Goal: Task Accomplishment & Management: Manage account settings

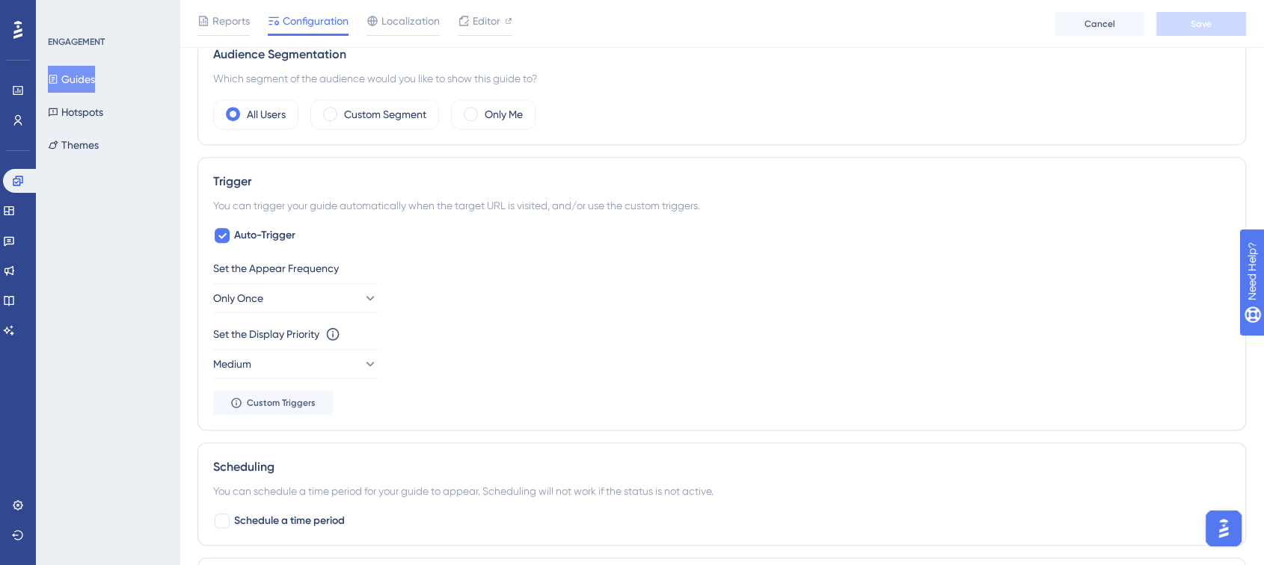
scroll to position [748, 0]
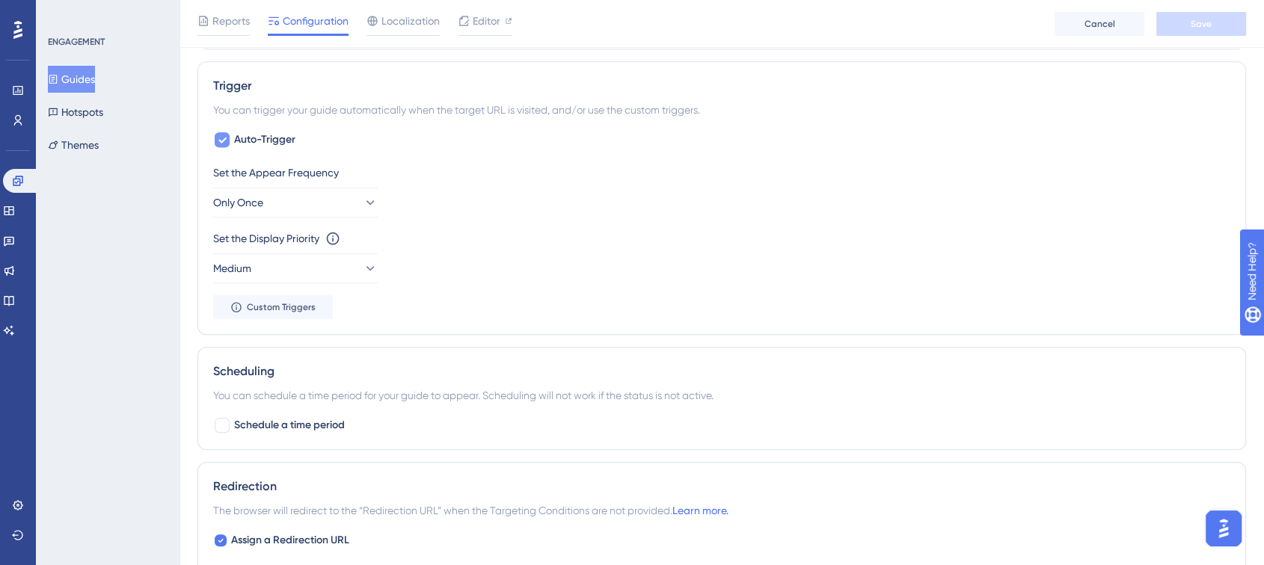
click at [239, 144] on span "Auto-Trigger" at bounding box center [264, 140] width 61 height 18
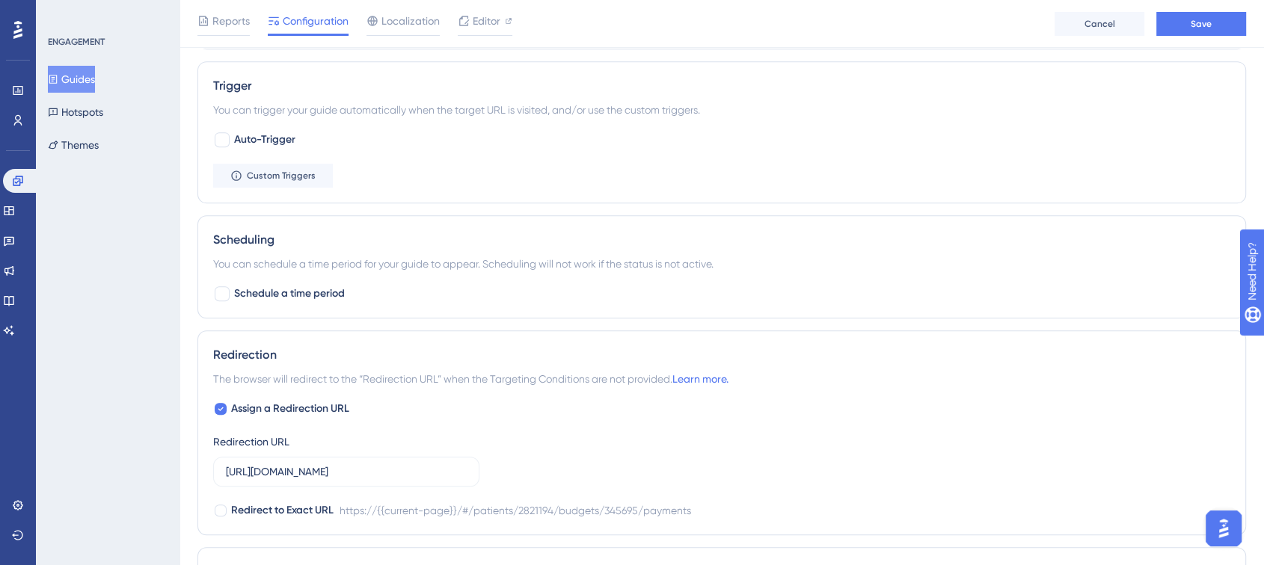
click at [256, 188] on div "Trigger You can trigger your guide automatically when the target URL is visited…" at bounding box center [721, 132] width 1048 height 142
click at [256, 175] on span "Custom Triggers" at bounding box center [281, 176] width 69 height 12
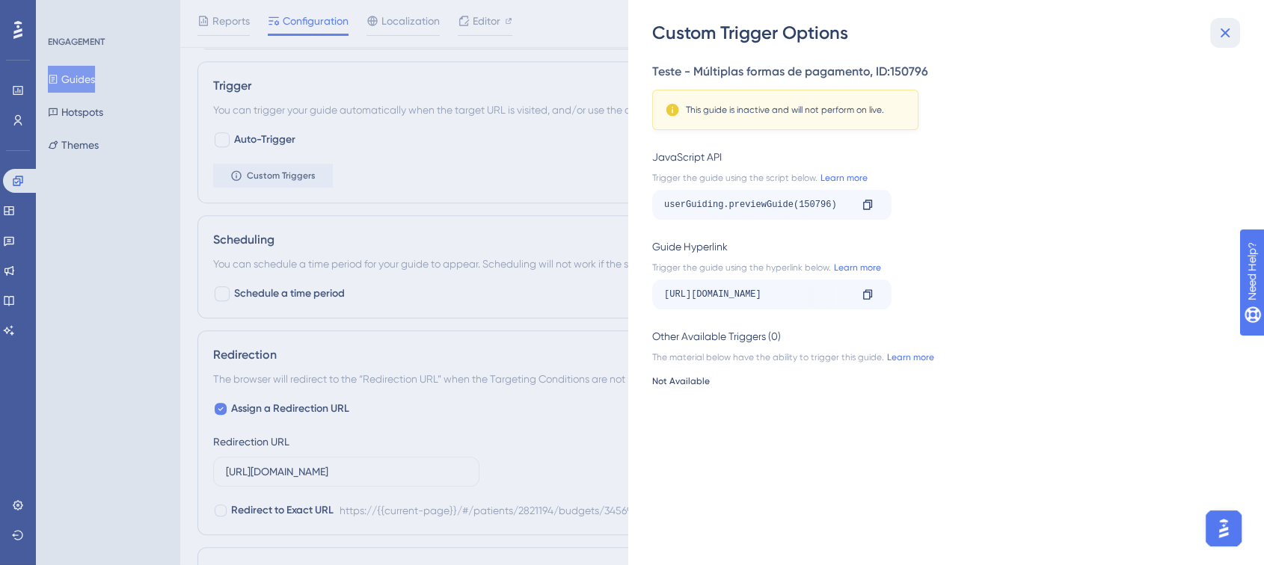
click at [1228, 29] on icon at bounding box center [1225, 33] width 18 height 18
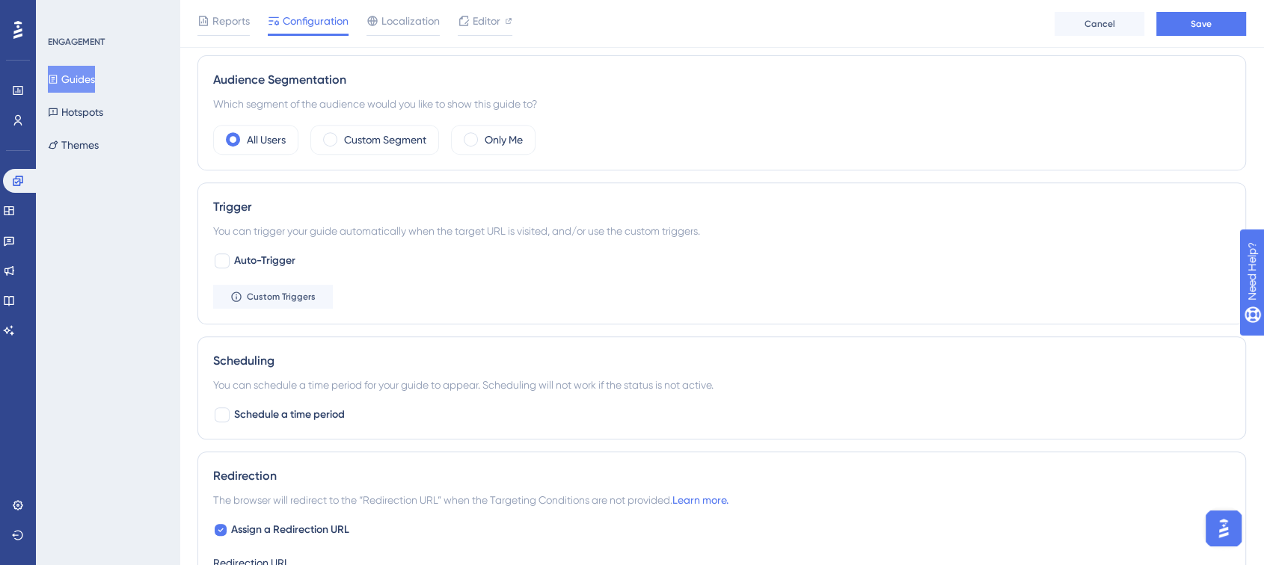
scroll to position [664, 0]
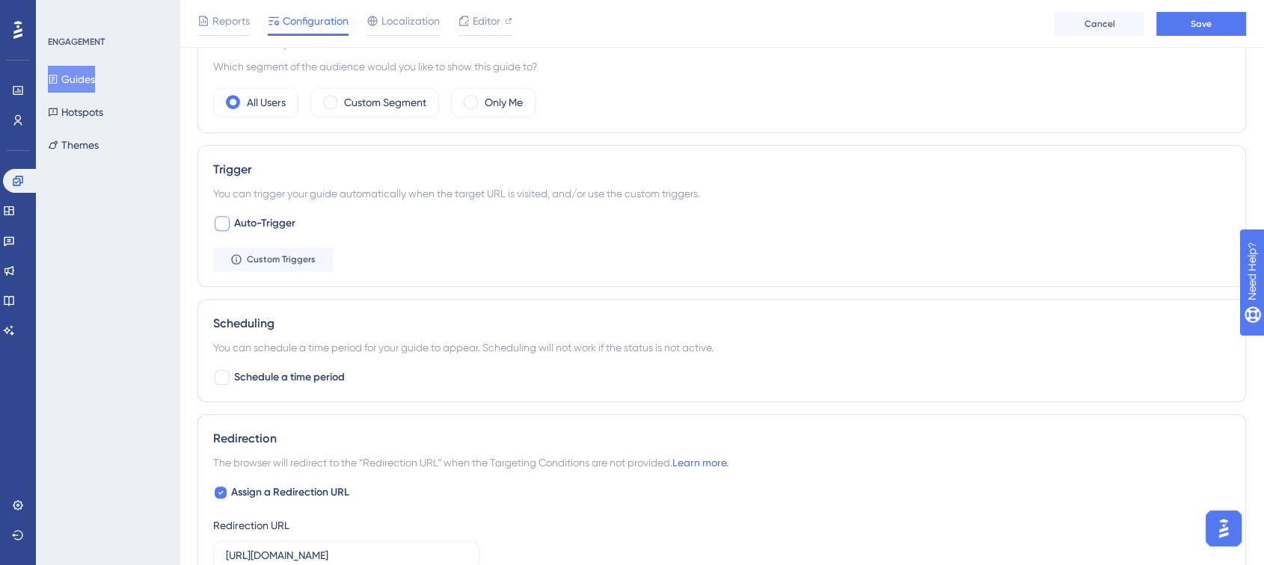
click at [221, 220] on div at bounding box center [222, 223] width 15 height 15
checkbox input "true"
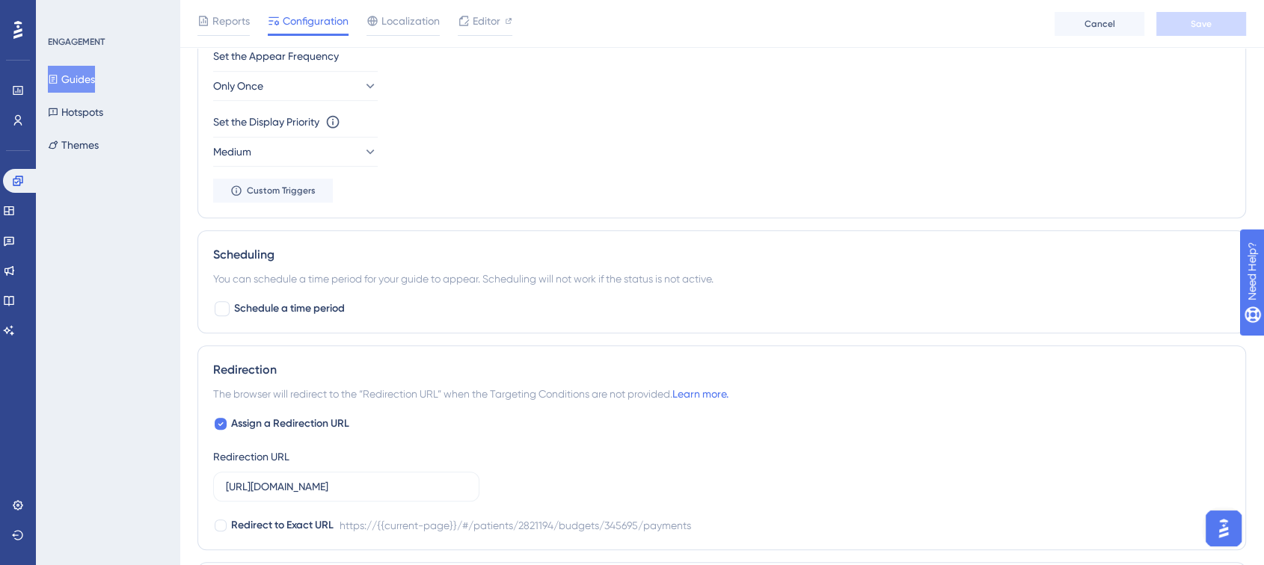
scroll to position [997, 0]
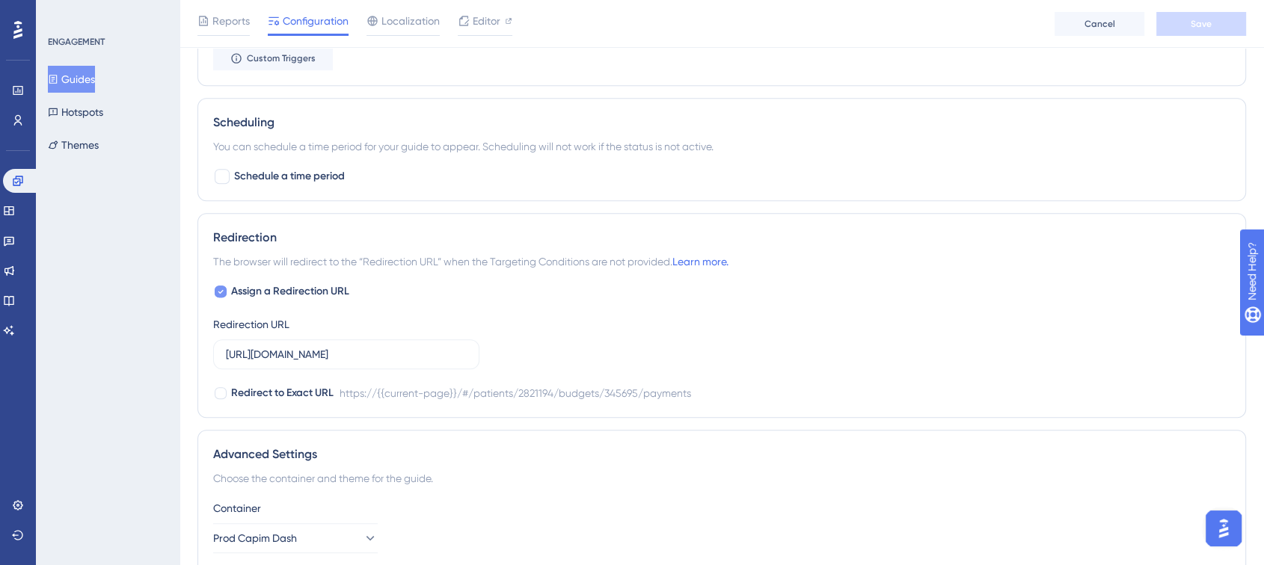
click at [219, 292] on icon at bounding box center [220, 292] width 5 height 4
checkbox input "false"
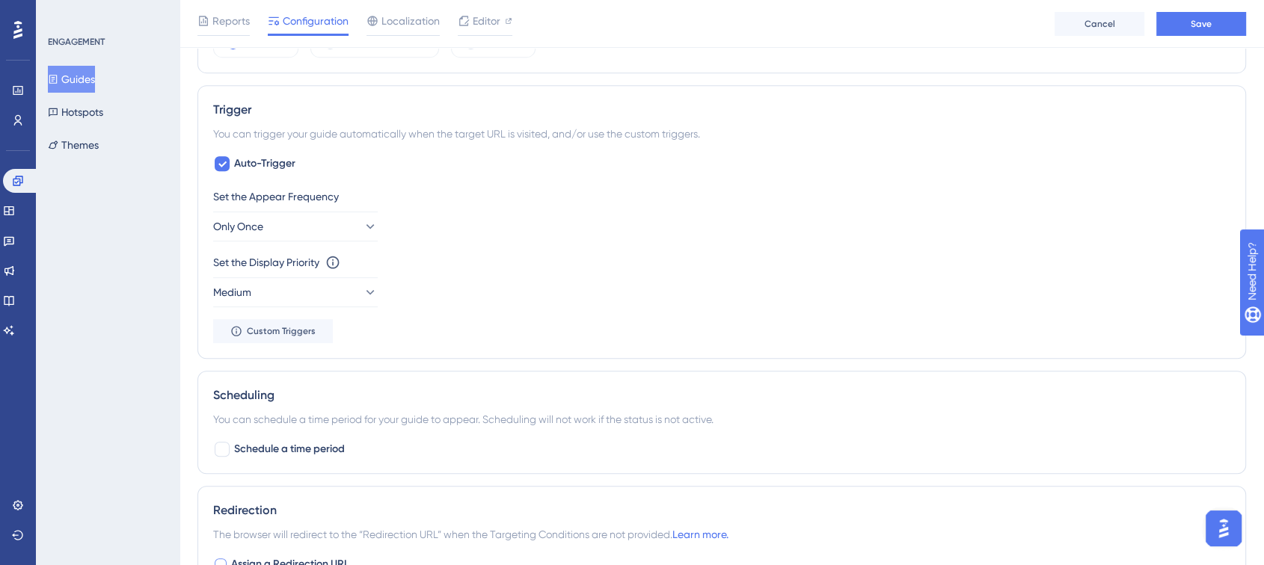
scroll to position [694, 0]
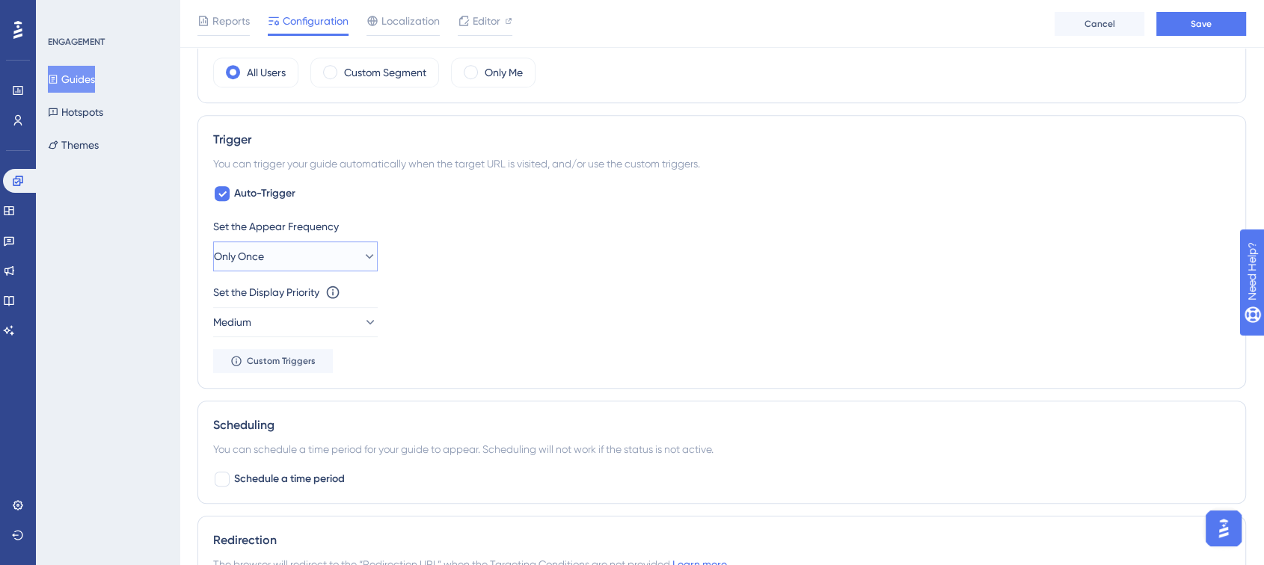
click at [341, 255] on button "Only Once" at bounding box center [295, 256] width 164 height 30
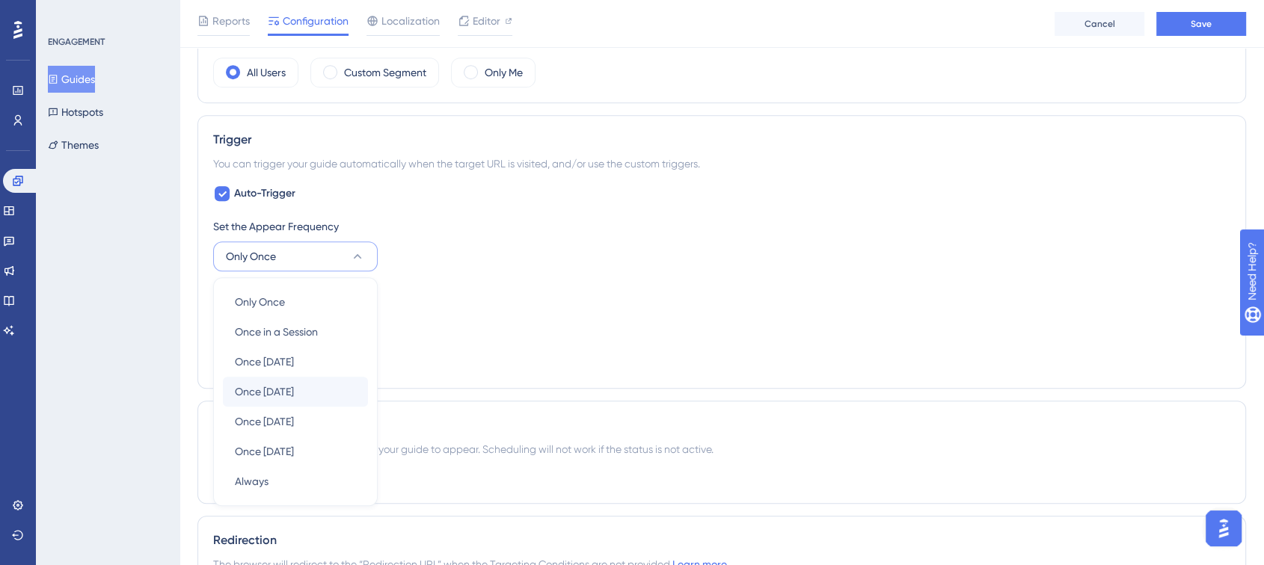
scroll to position [801, 0]
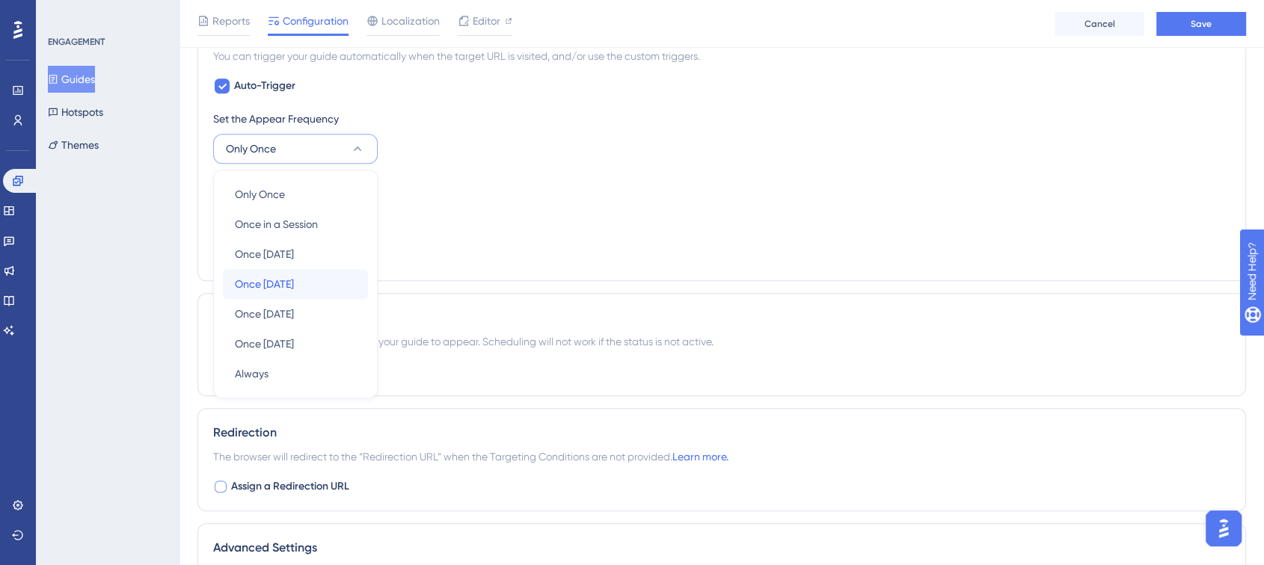
click at [313, 280] on div "Once in 7 days Once in 7 days" at bounding box center [295, 284] width 121 height 30
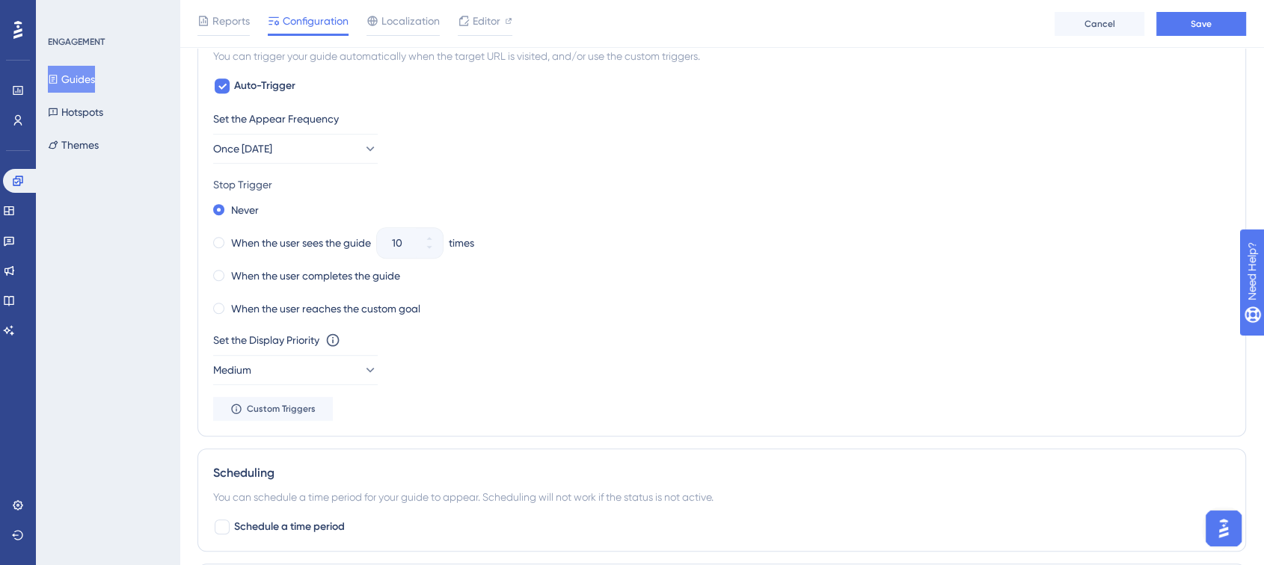
click at [704, 244] on div "When the user sees the guide 10 times" at bounding box center [721, 243] width 1017 height 21
click at [274, 240] on label "When the user sees the guide" at bounding box center [301, 243] width 140 height 18
click at [431, 247] on icon at bounding box center [429, 247] width 9 height 9
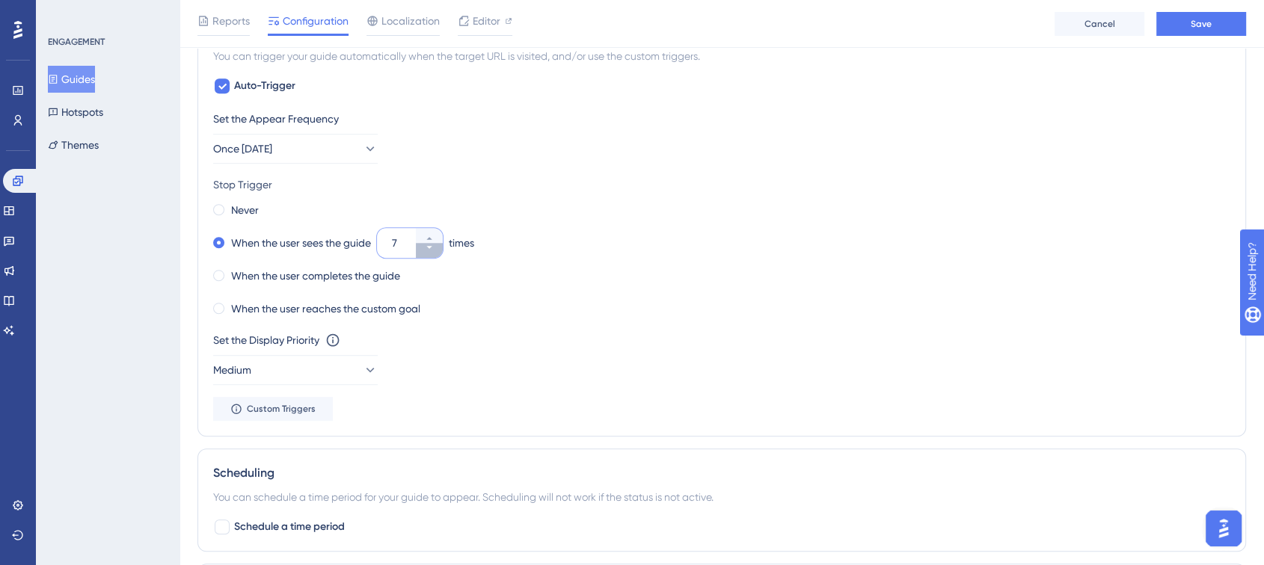
click at [431, 247] on icon at bounding box center [429, 247] width 9 height 9
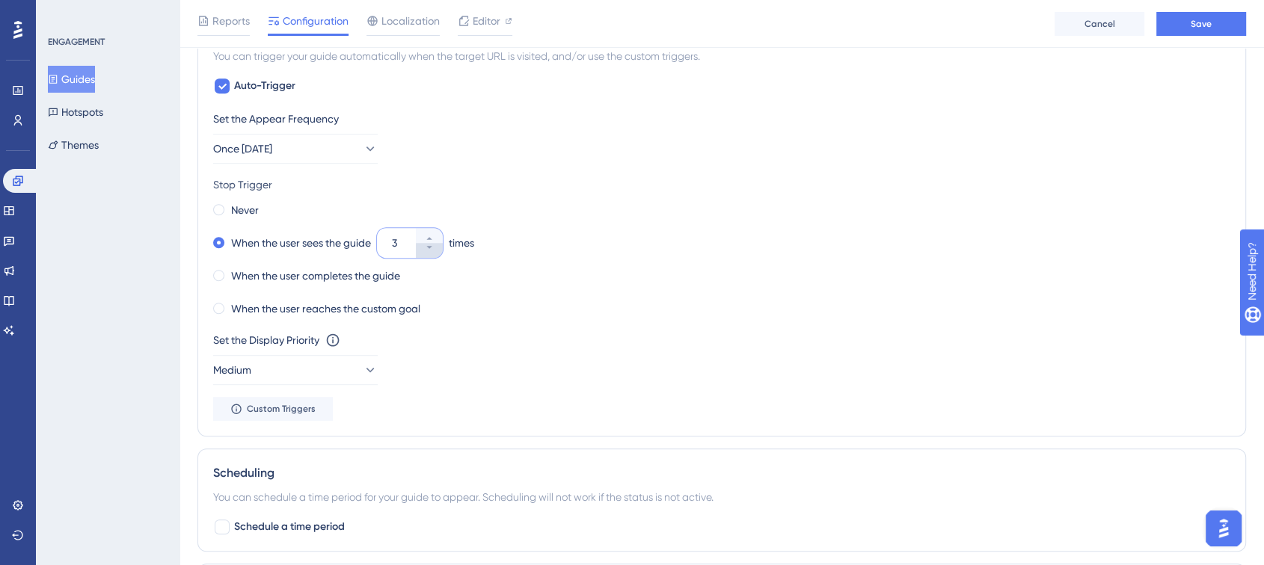
type input "2"
click at [372, 163] on div "Set the Appear Frequency Once in 7 days Stop Trigger Never When the user sees t…" at bounding box center [721, 265] width 1017 height 311
click at [347, 366] on button "Medium" at bounding box center [295, 370] width 164 height 30
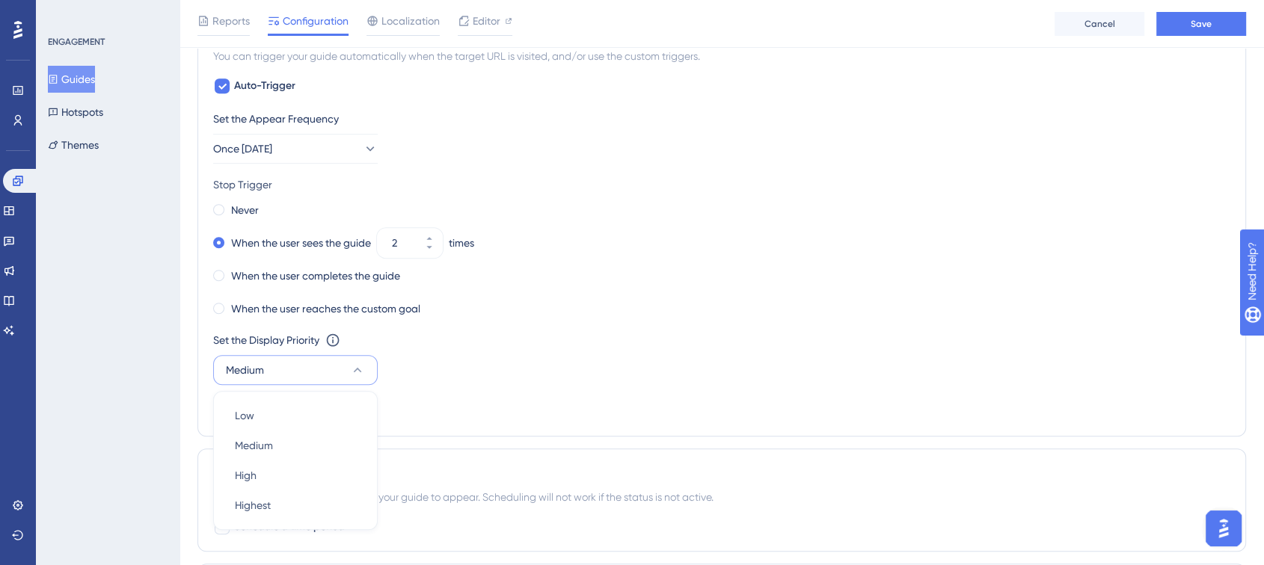
scroll to position [978, 0]
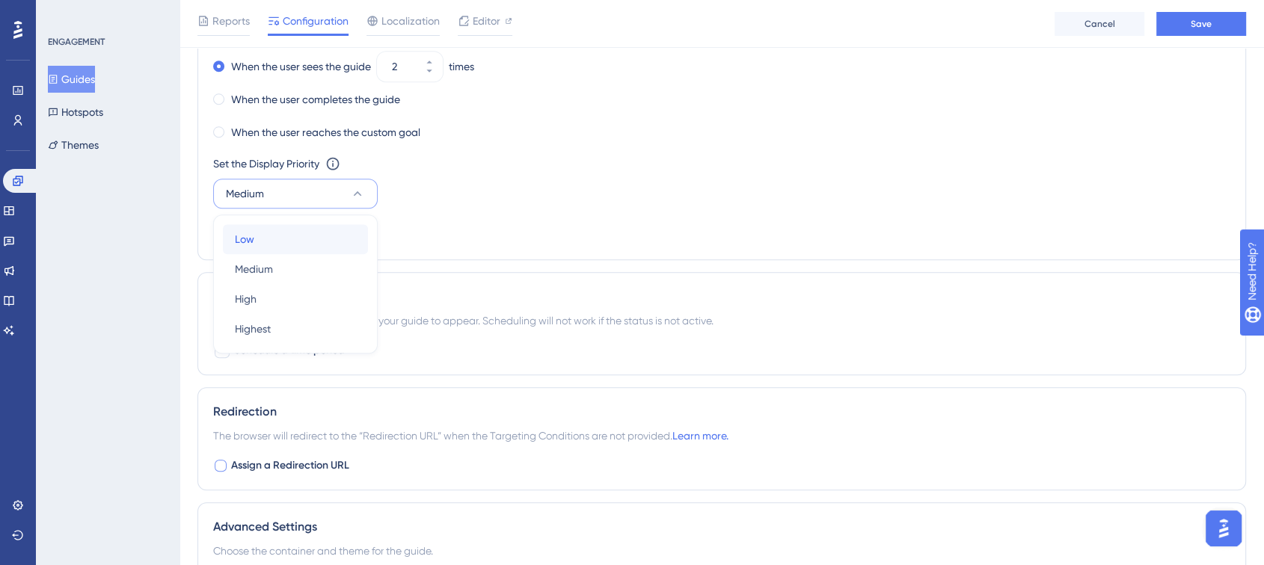
click at [293, 247] on div "Low Low" at bounding box center [295, 239] width 121 height 30
click at [594, 247] on div "Trigger You can trigger your guide automatically when the target URL is visited…" at bounding box center [721, 45] width 1048 height 429
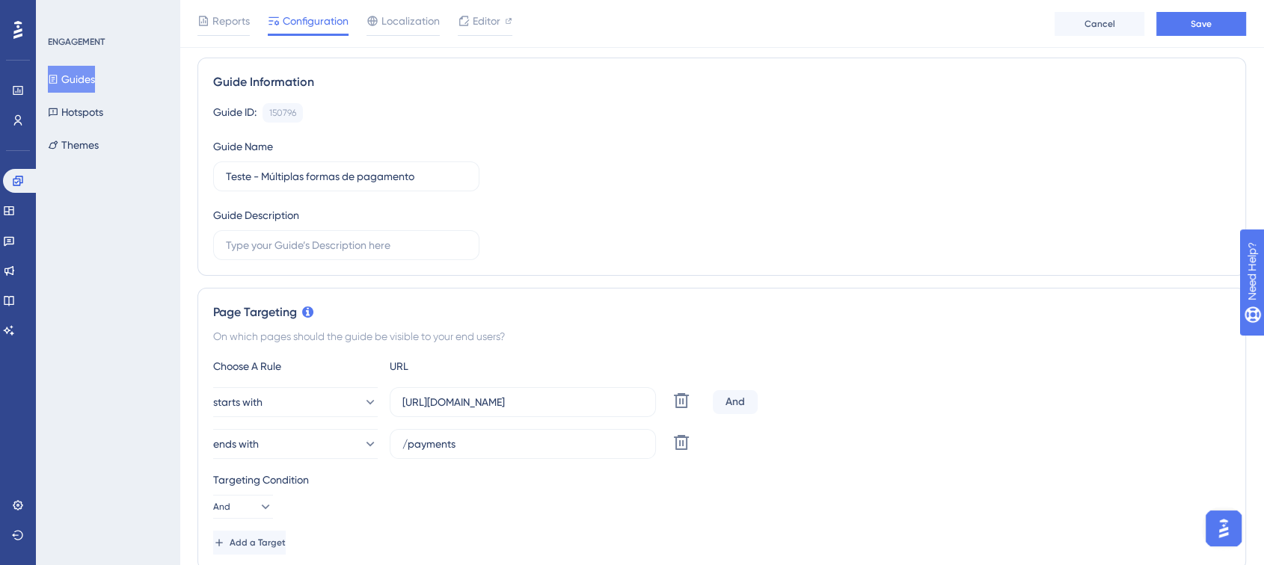
scroll to position [0, 0]
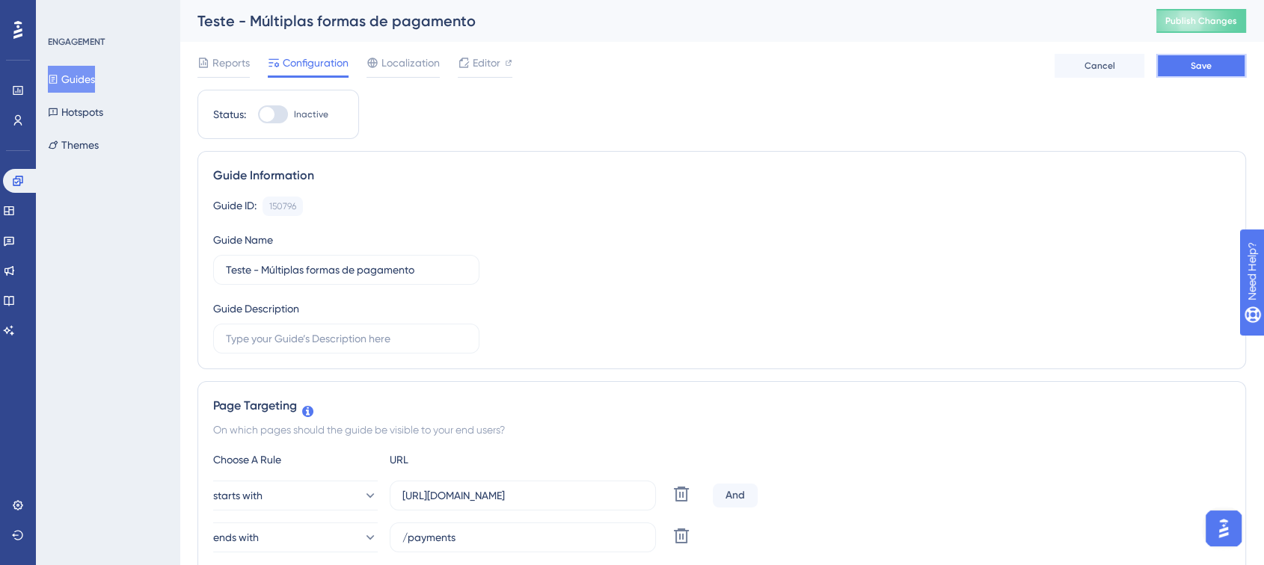
click at [1198, 55] on button "Save" at bounding box center [1201, 66] width 90 height 24
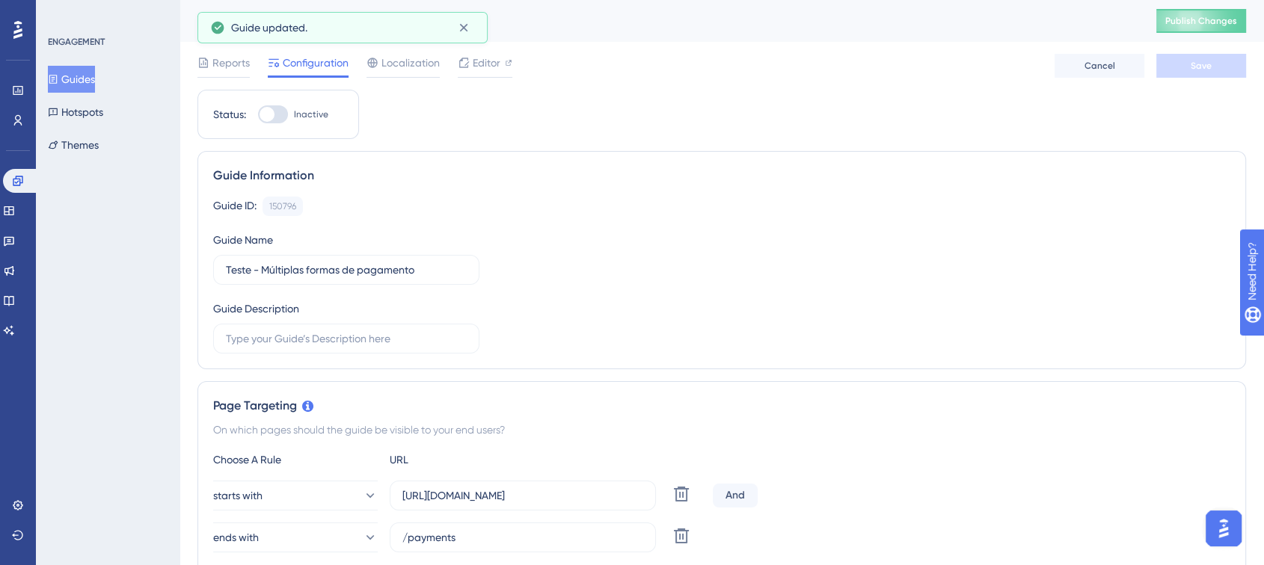
click at [95, 81] on button "Guides" at bounding box center [71, 79] width 47 height 27
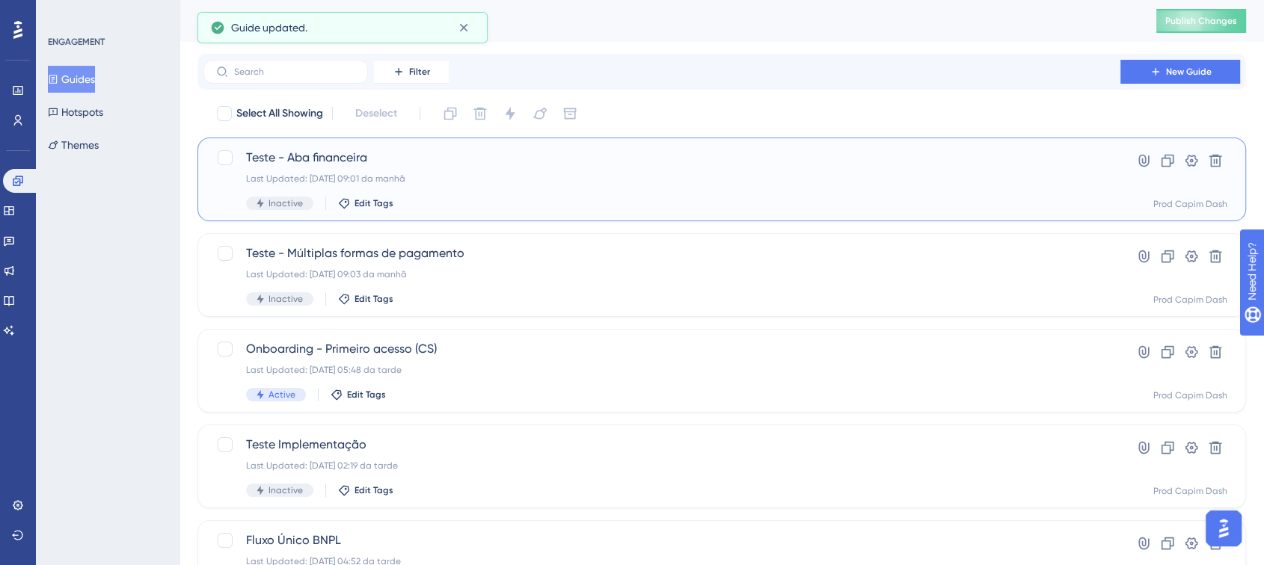
click at [428, 177] on div "Last Updated: 27.08.2025 09:01 da manhã" at bounding box center [661, 179] width 831 height 12
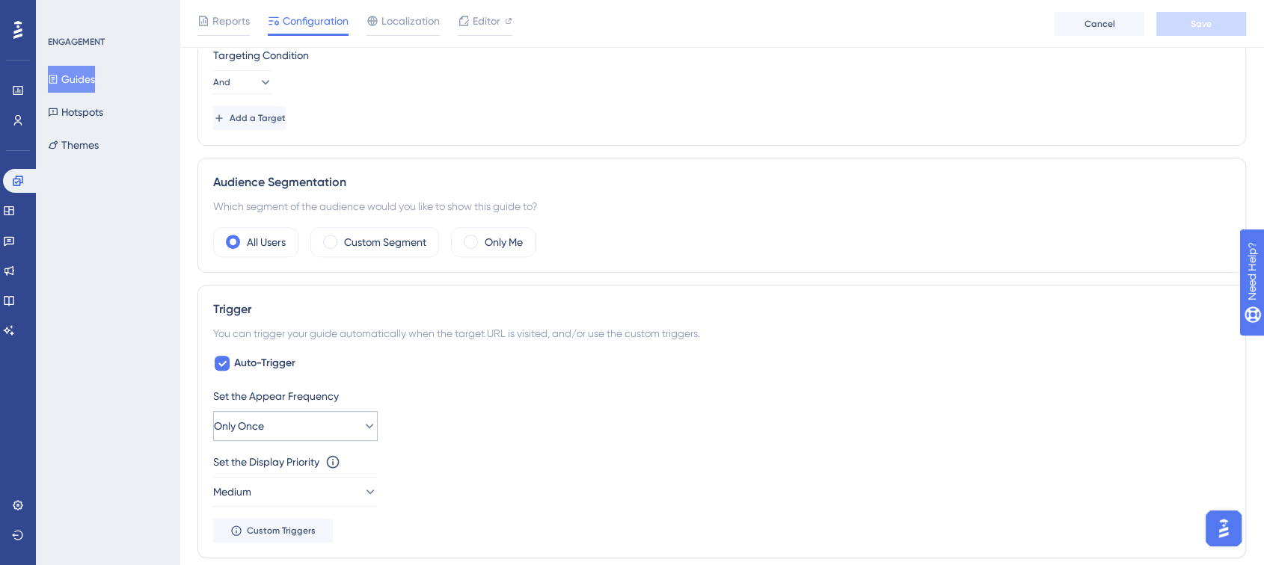
scroll to position [664, 0]
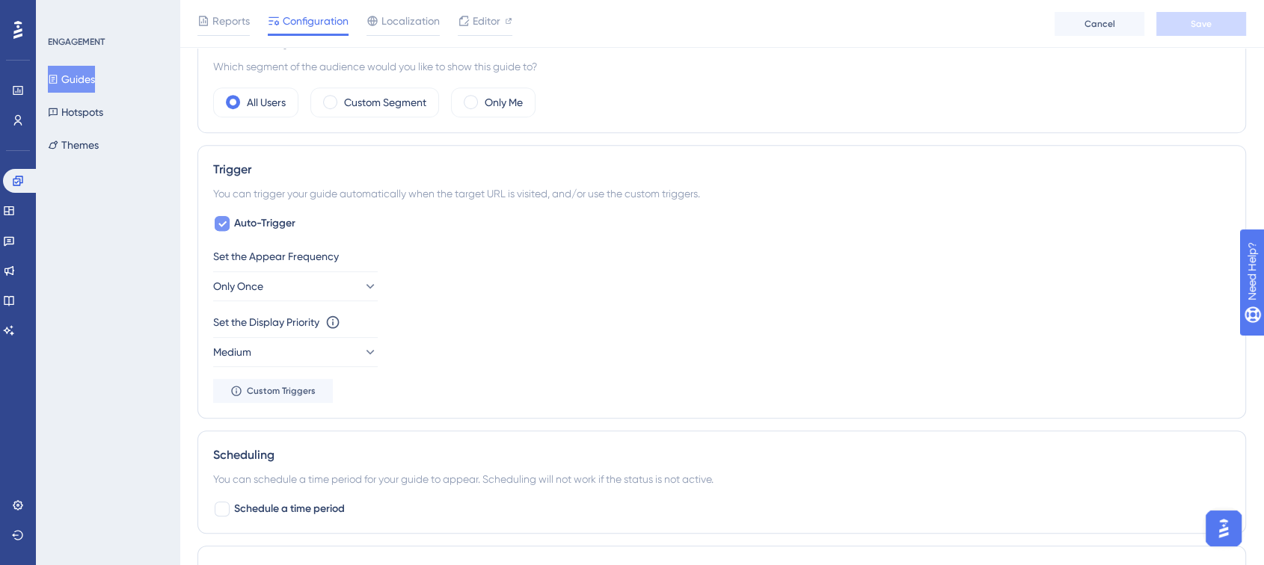
click at [255, 222] on span "Auto-Trigger" at bounding box center [264, 224] width 61 height 18
checkbox input "false"
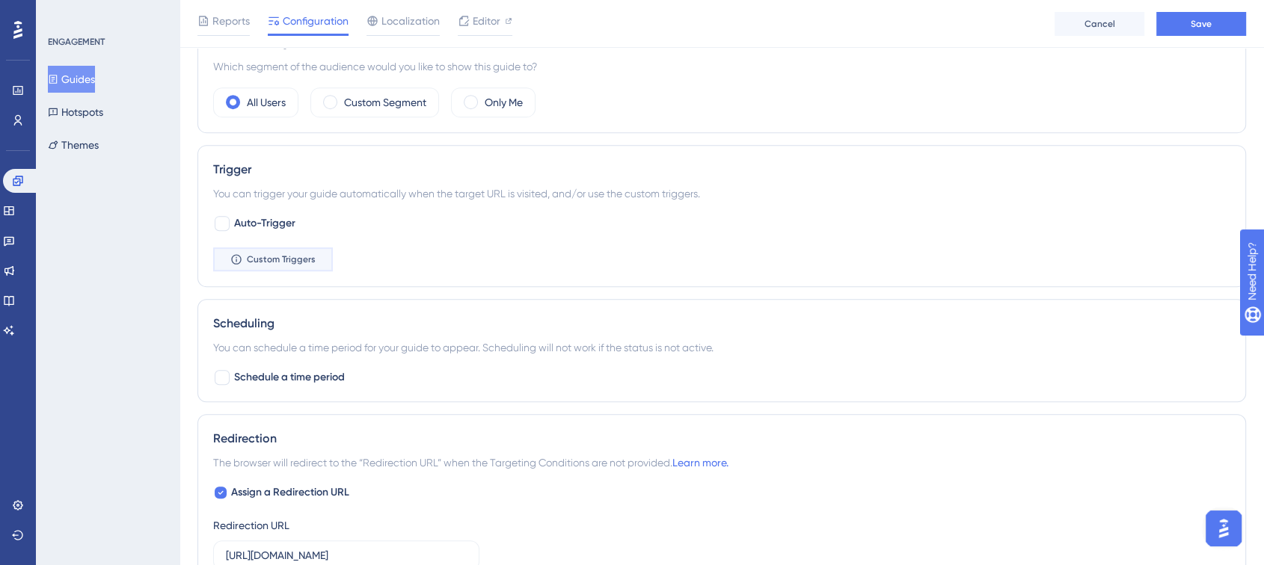
click at [263, 266] on button "Custom Triggers" at bounding box center [273, 259] width 120 height 24
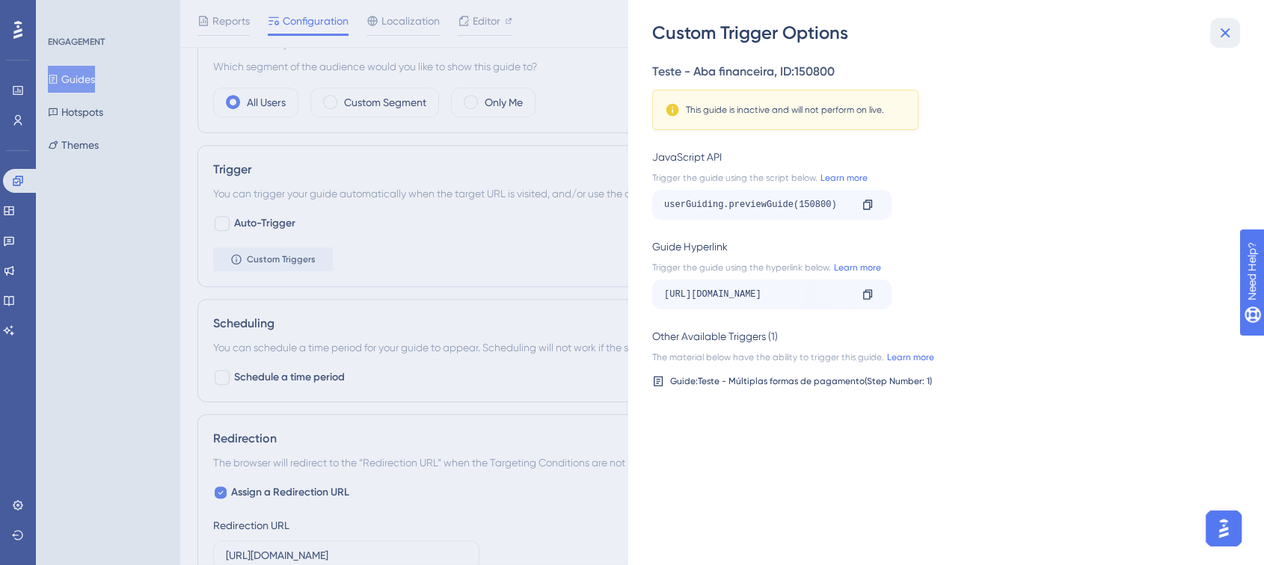
click at [1228, 34] on icon at bounding box center [1225, 33] width 18 height 18
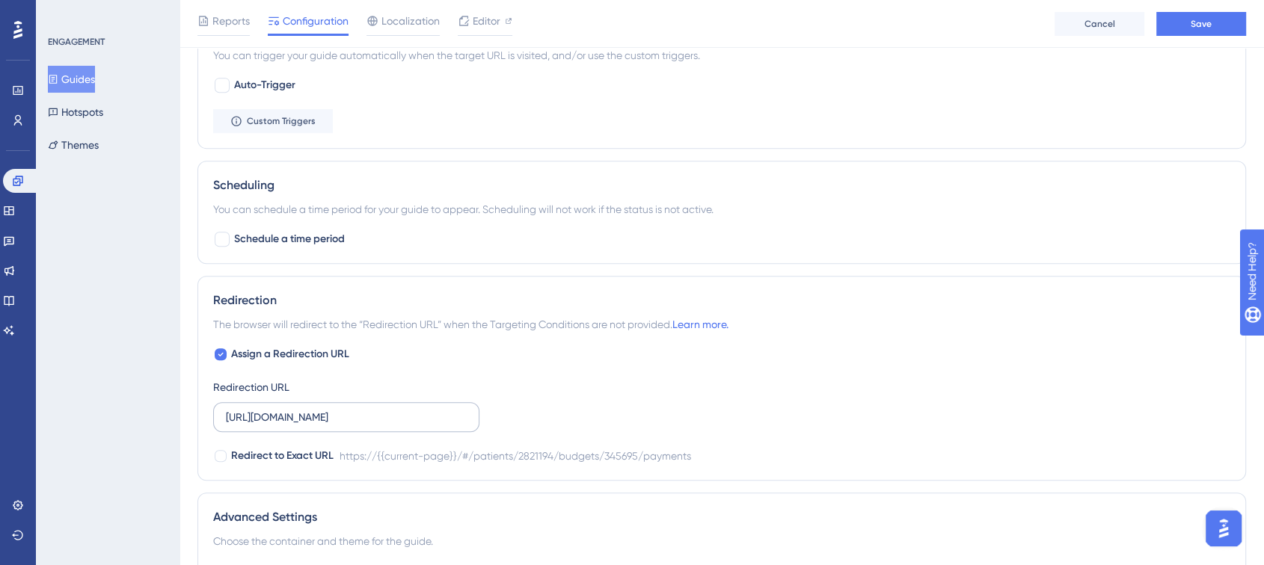
scroll to position [831, 0]
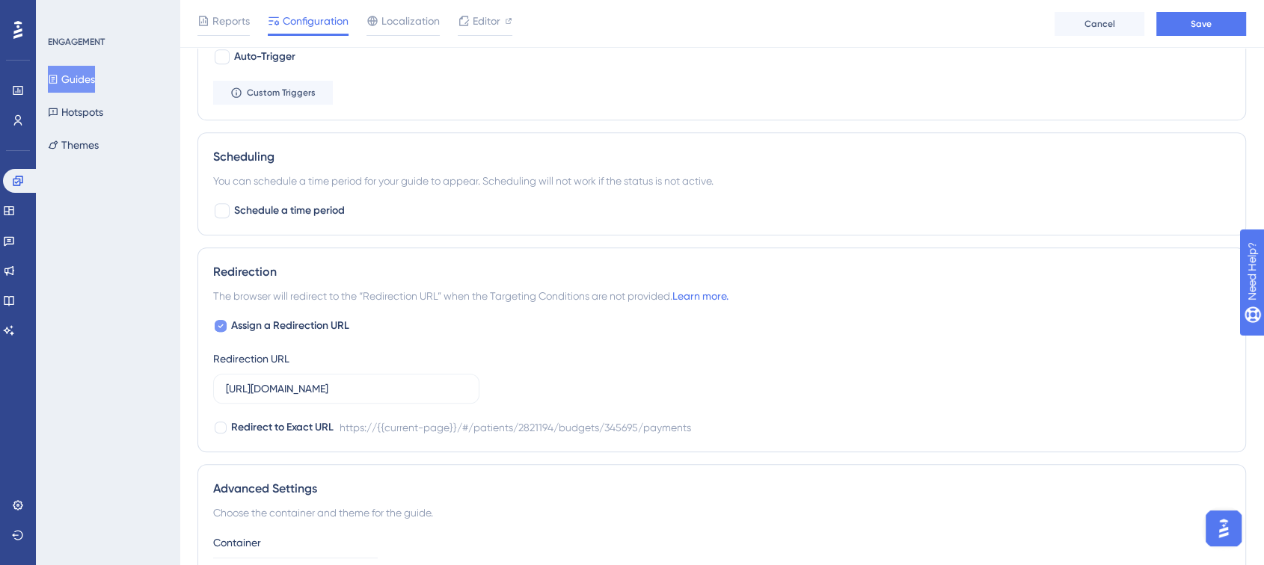
click at [215, 326] on div at bounding box center [221, 326] width 12 height 12
checkbox input "false"
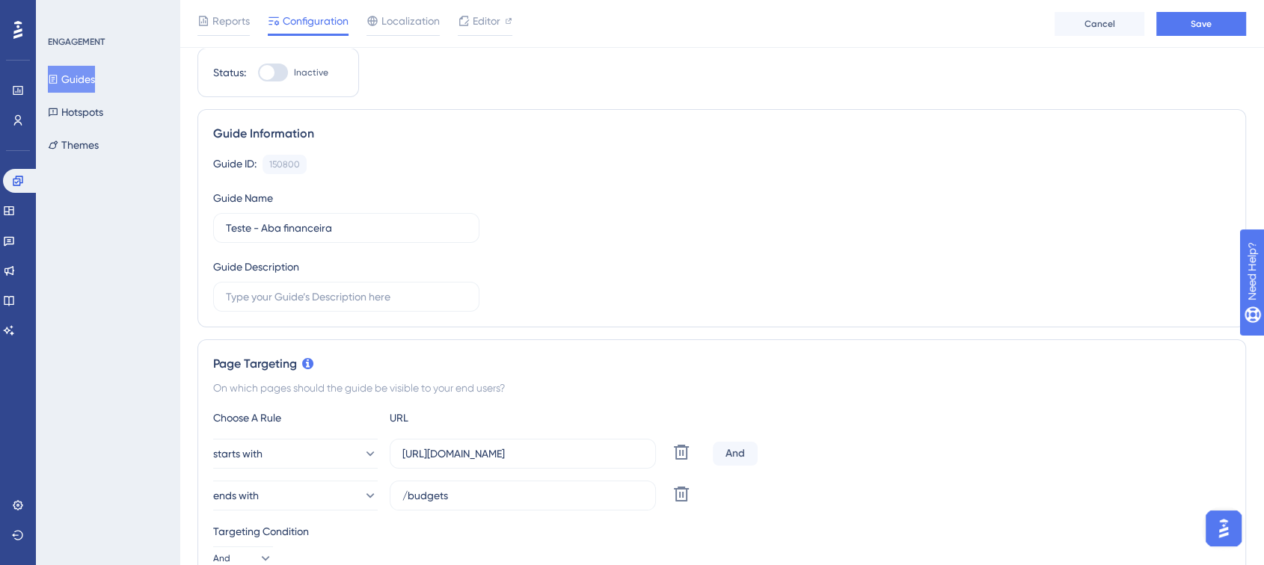
scroll to position [0, 0]
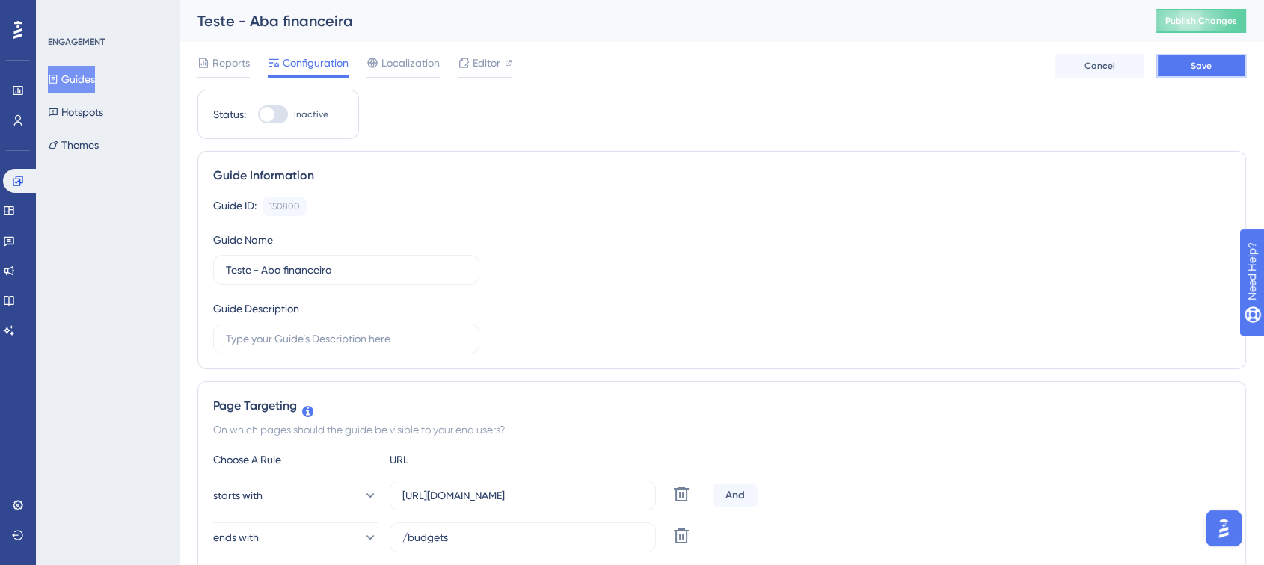
click at [1191, 62] on span "Save" at bounding box center [1200, 66] width 21 height 12
click at [12, 114] on icon at bounding box center [18, 120] width 12 height 12
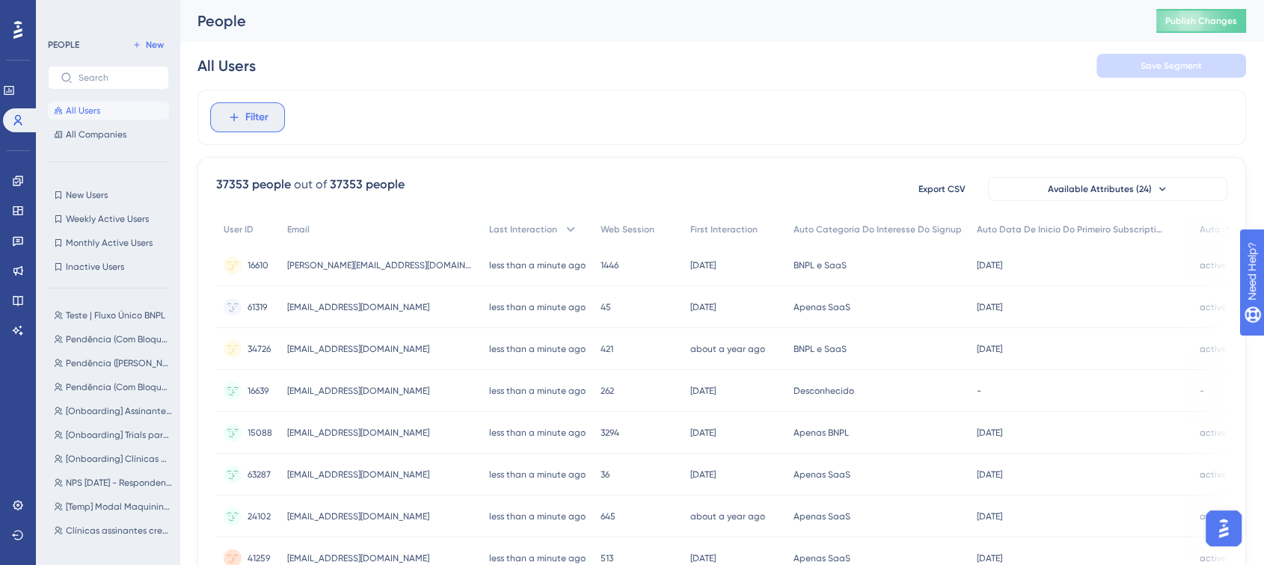
click at [260, 113] on span "Filter" at bounding box center [256, 117] width 23 height 18
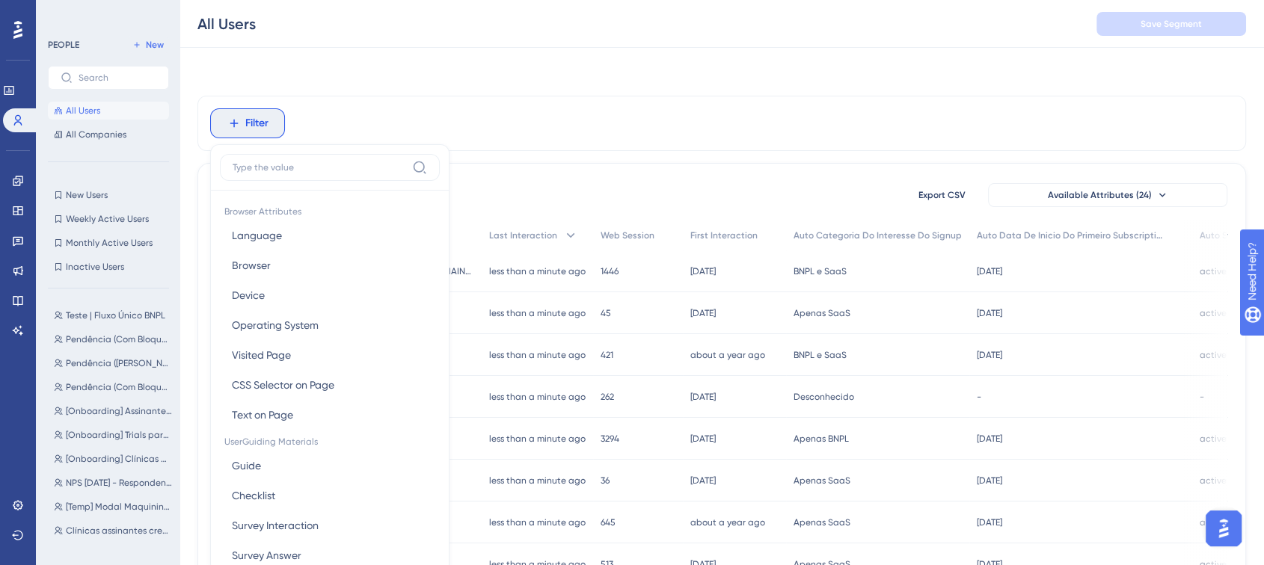
scroll to position [66, 0]
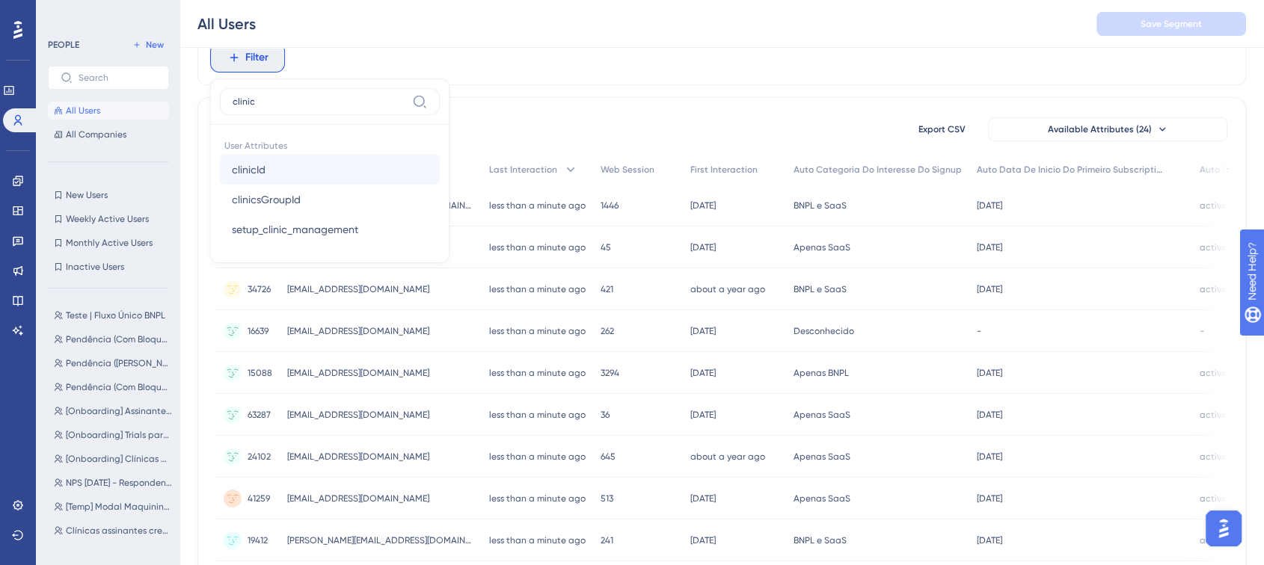
type input "clinic"
click at [251, 161] on span "clinicId" at bounding box center [249, 170] width 34 height 18
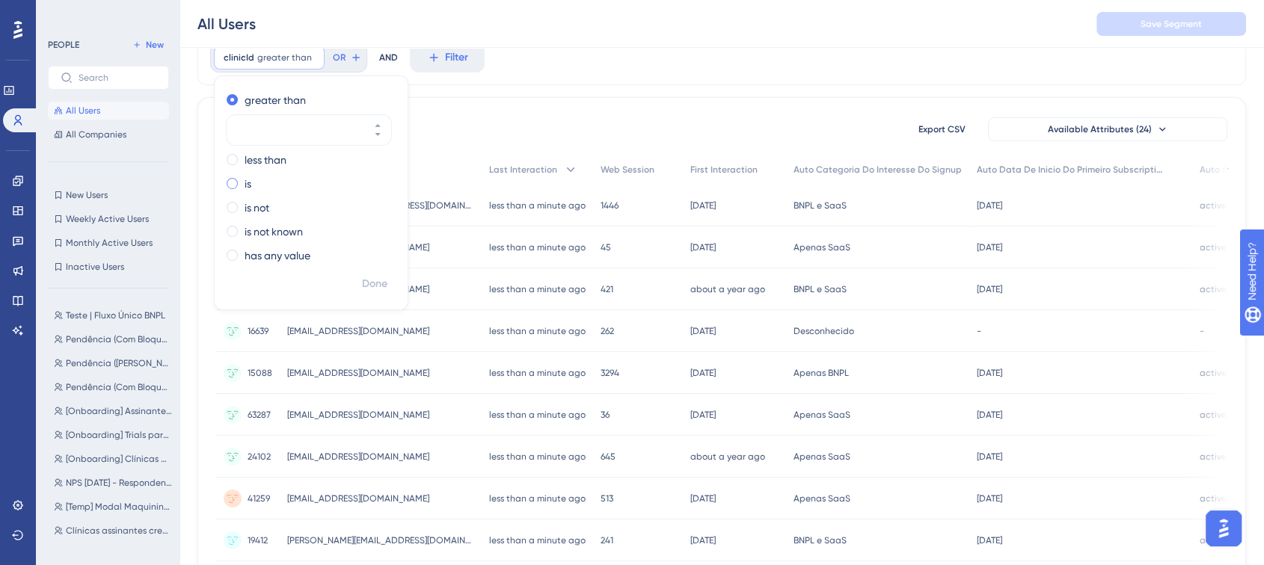
click at [245, 181] on label "is" at bounding box center [247, 184] width 7 height 18
paste input "39276"
type input "39276"
click at [369, 276] on span "Done" at bounding box center [374, 284] width 25 height 18
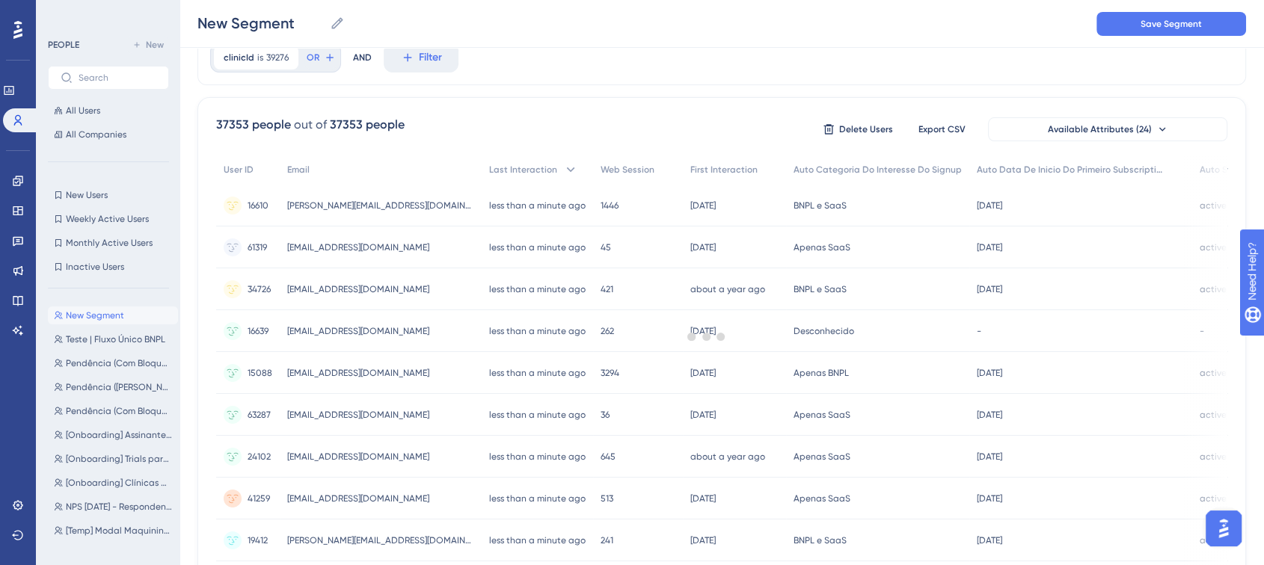
scroll to position [0, 0]
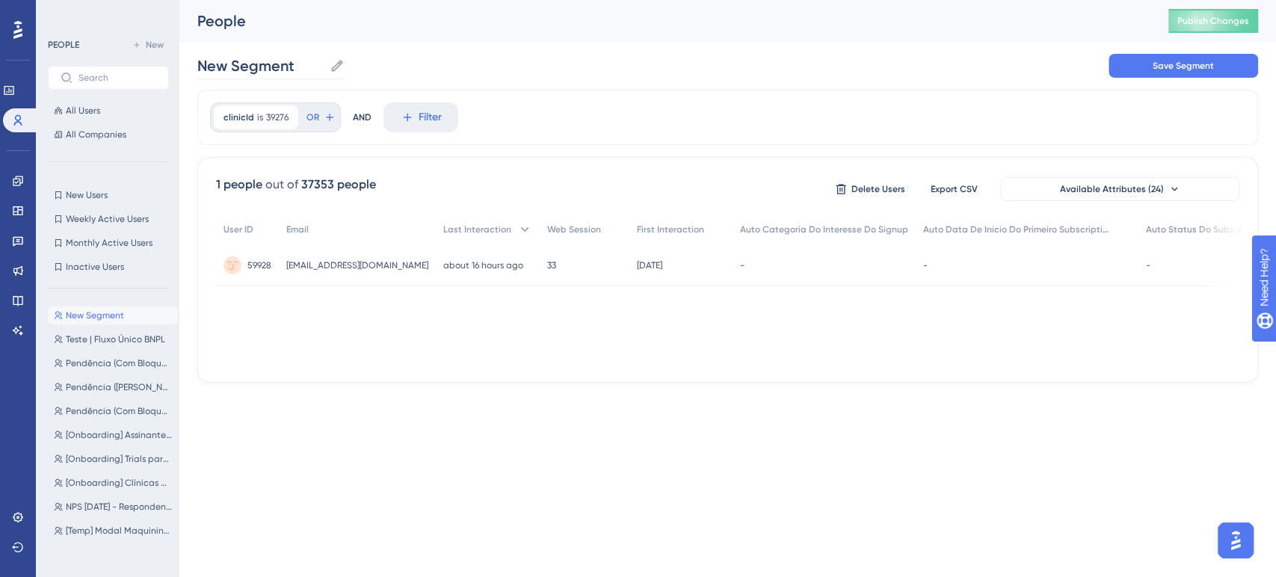
click at [286, 77] on label "New Segment New Segment" at bounding box center [270, 65] width 147 height 27
click at [286, 76] on input "New Segment" at bounding box center [260, 65] width 126 height 21
click at [286, 77] on label "New Segment New Segment" at bounding box center [270, 65] width 147 height 27
click at [286, 76] on input "New Segment" at bounding box center [260, 65] width 126 height 21
click at [286, 76] on label "New Segment New Segment" at bounding box center [270, 65] width 147 height 27
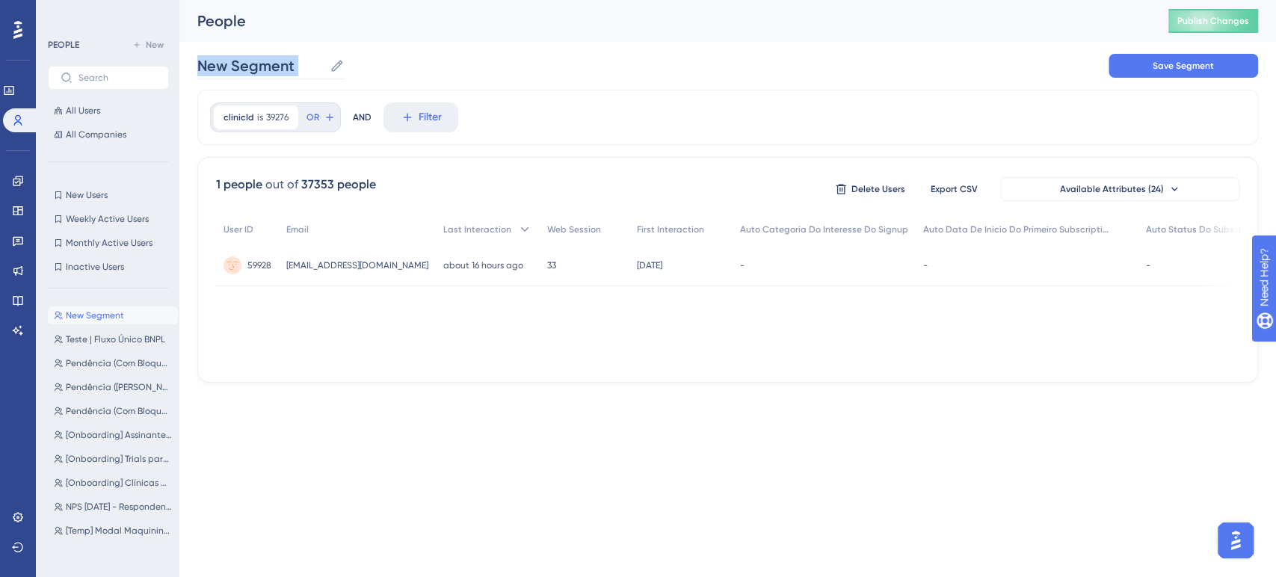
click at [286, 76] on input "New Segment" at bounding box center [260, 65] width 126 height 21
click at [281, 59] on input "New Segment" at bounding box center [260, 65] width 126 height 21
type input "[Teste] Clínica Marketing"
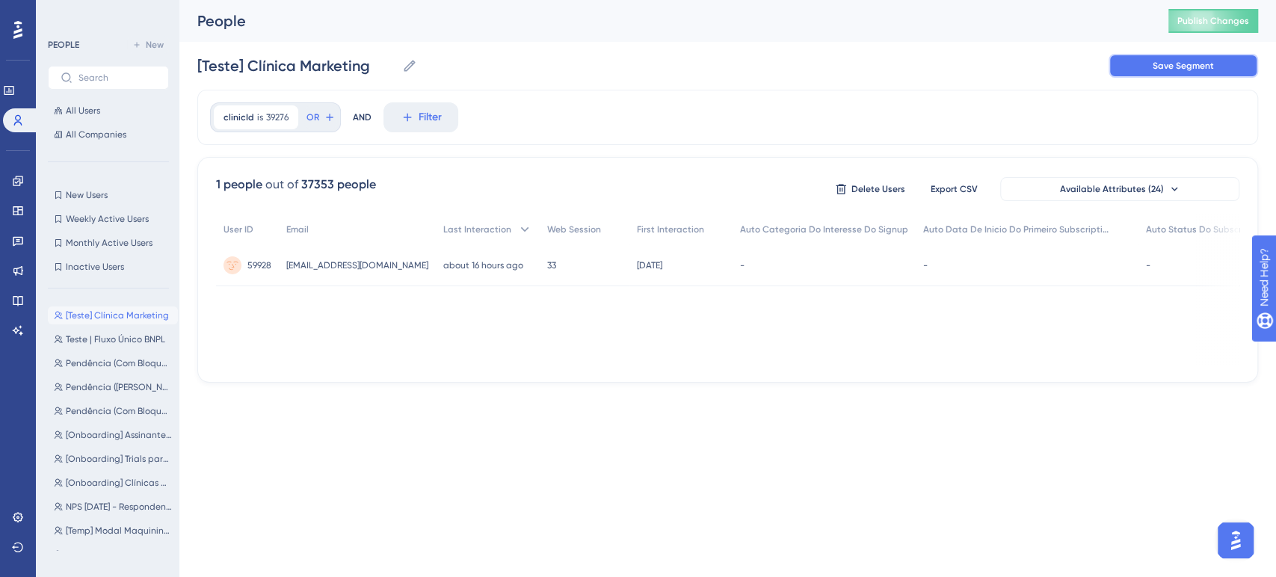
click at [1209, 71] on button "Save Segment" at bounding box center [1184, 66] width 150 height 24
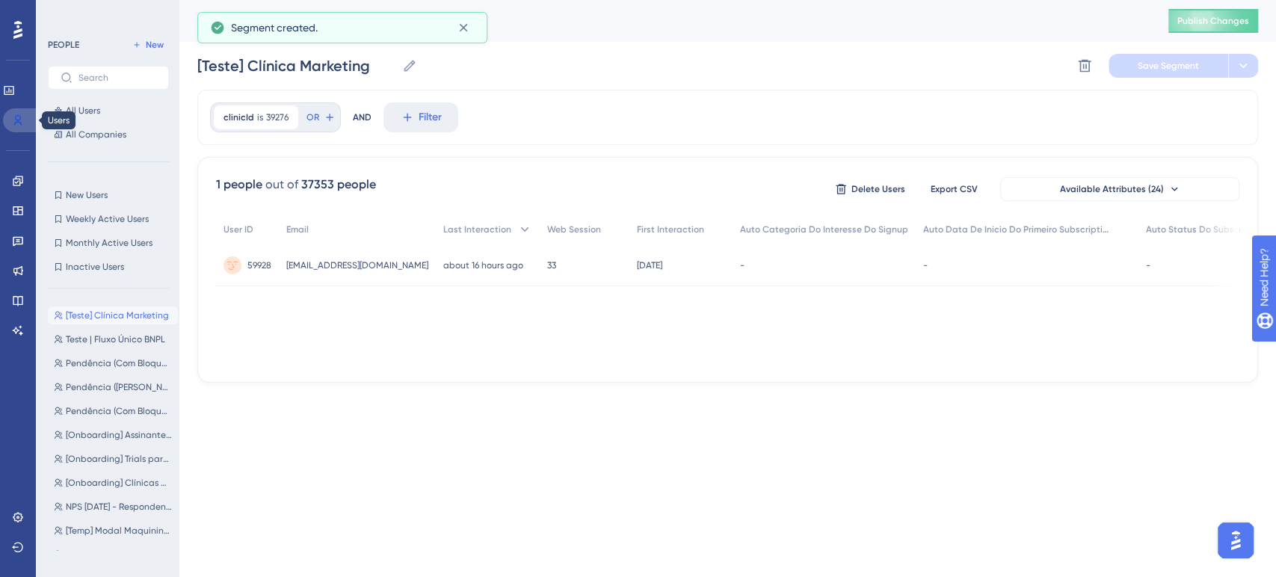
click at [10, 123] on link at bounding box center [21, 120] width 36 height 24
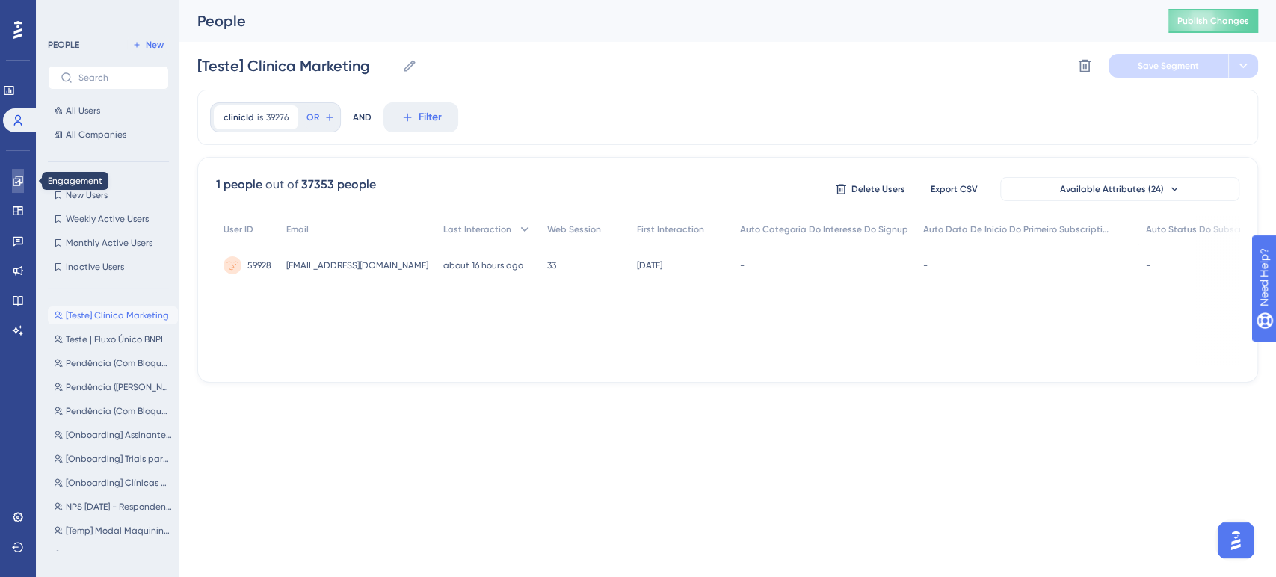
click at [16, 173] on link at bounding box center [18, 181] width 12 height 24
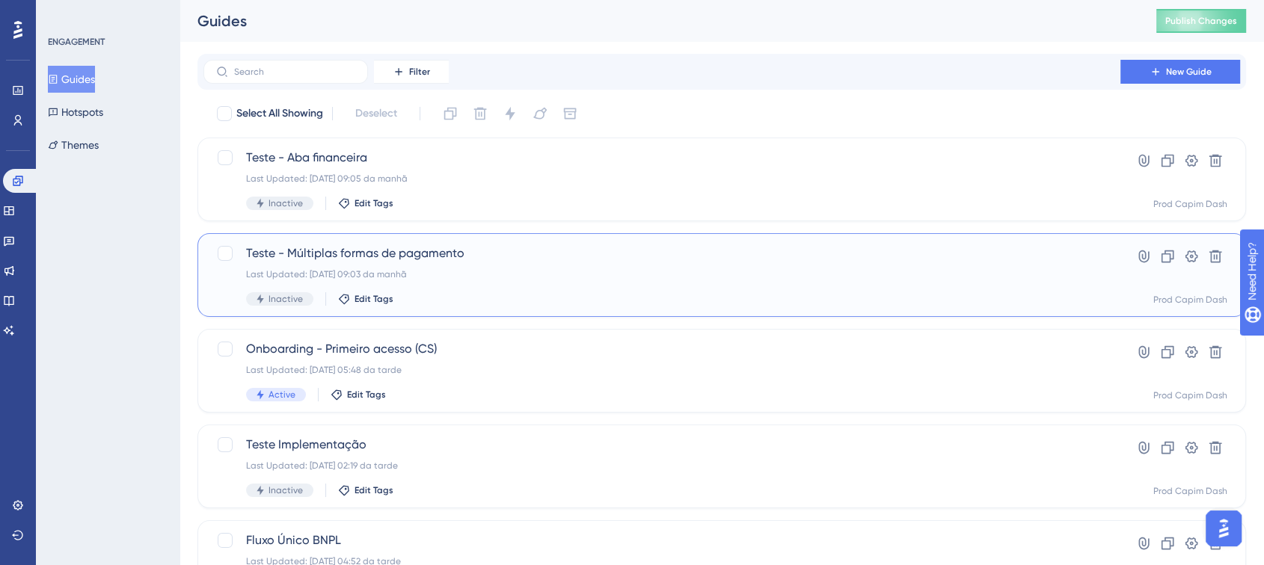
click at [572, 264] on div "Teste - Múltiplas formas de pagamento Last Updated: 27.08.2025 09:03 da manhã I…" at bounding box center [661, 274] width 831 height 61
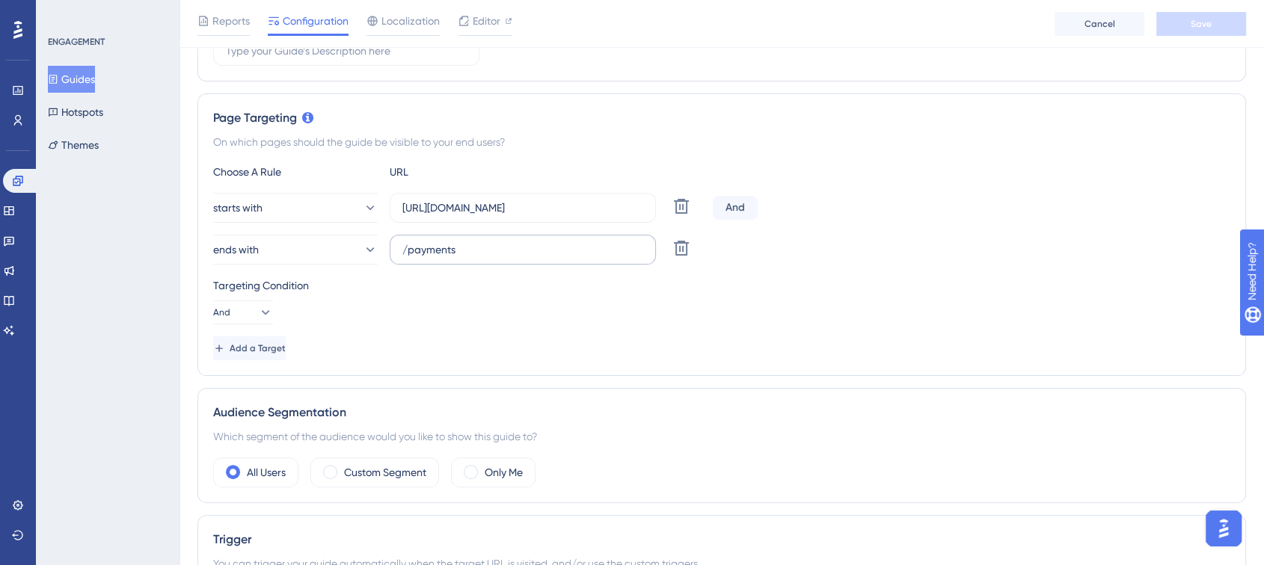
scroll to position [415, 0]
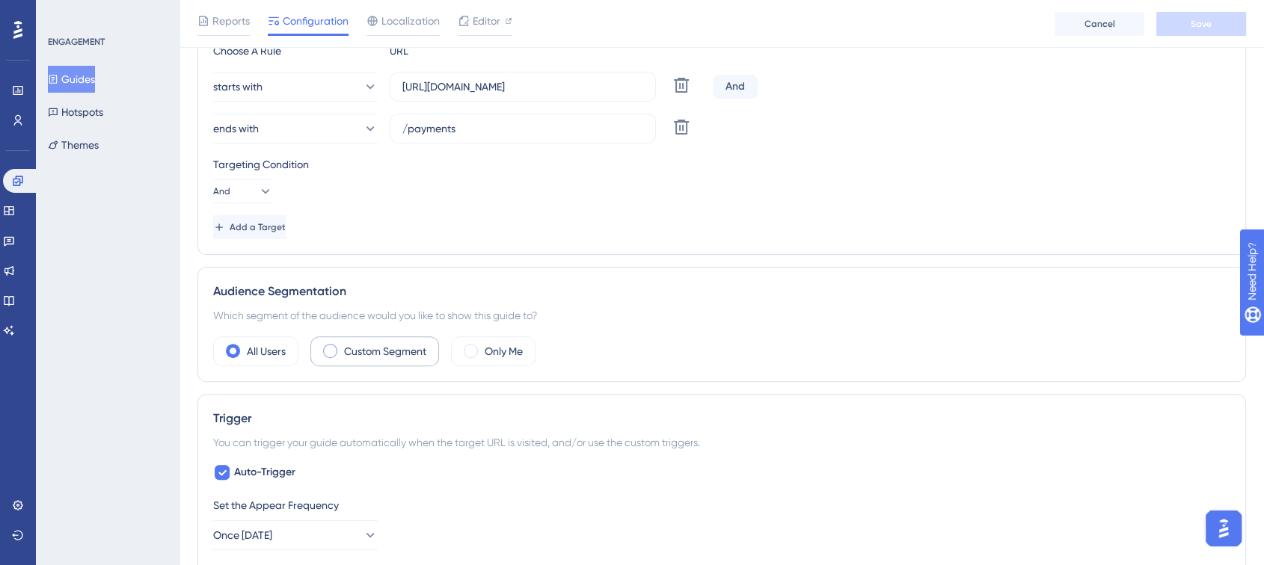
click at [395, 356] on label "Custom Segment" at bounding box center [385, 351] width 82 height 18
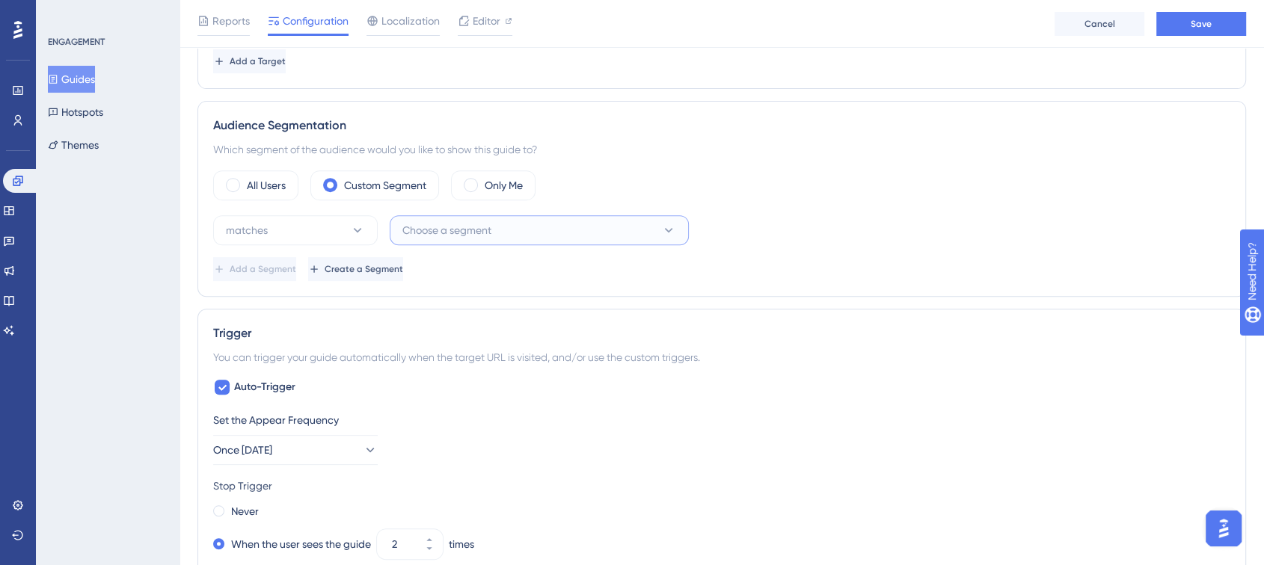
click at [404, 232] on span "Choose a segment" at bounding box center [446, 230] width 89 height 18
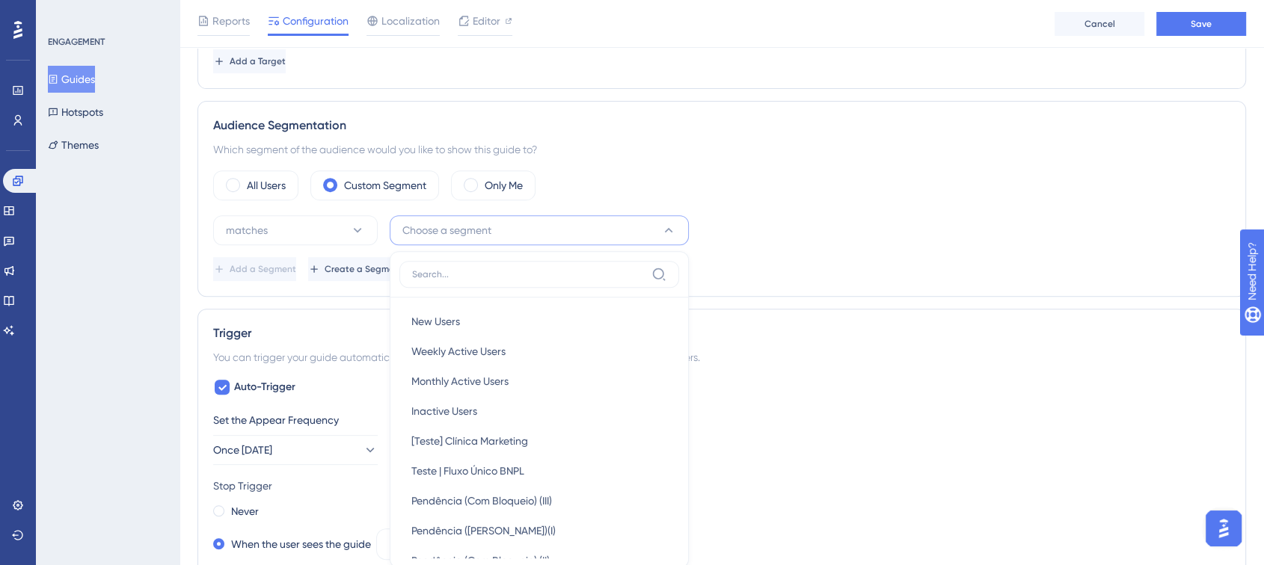
scroll to position [704, 0]
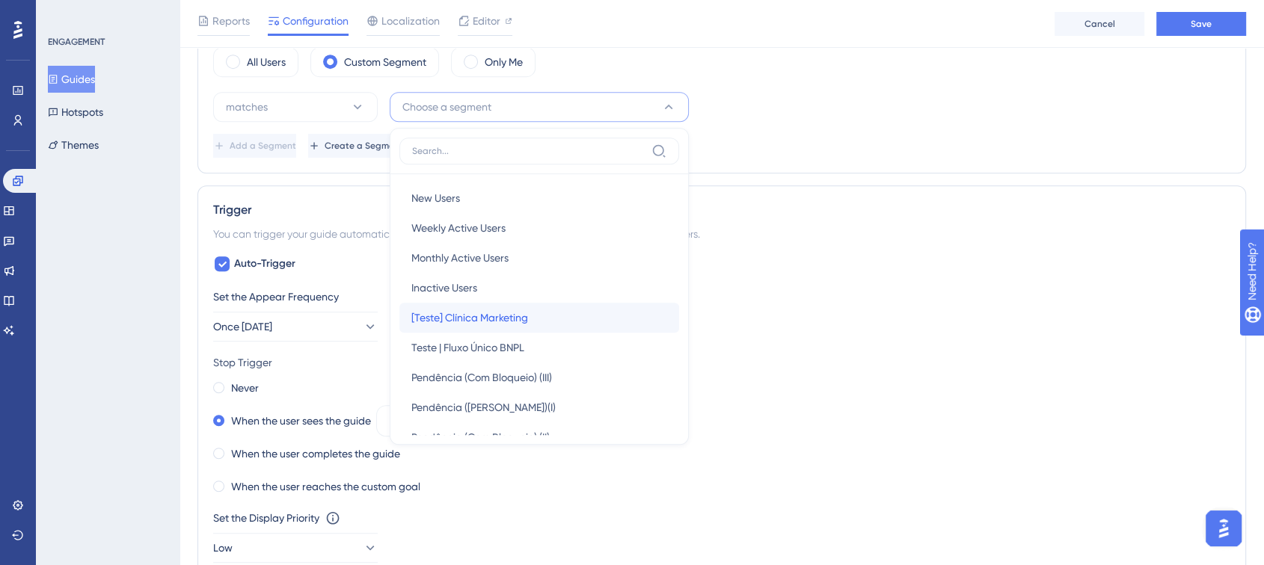
click at [473, 321] on span "[Teste] Clínica Marketing" at bounding box center [469, 318] width 117 height 18
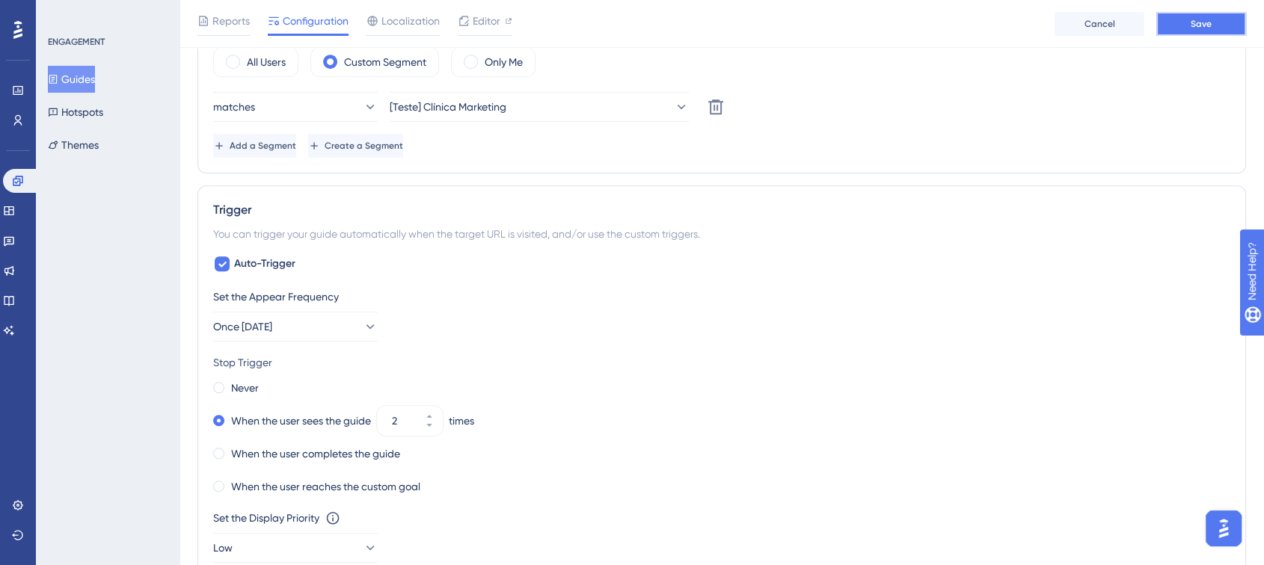
click at [1198, 23] on span "Save" at bounding box center [1200, 24] width 21 height 12
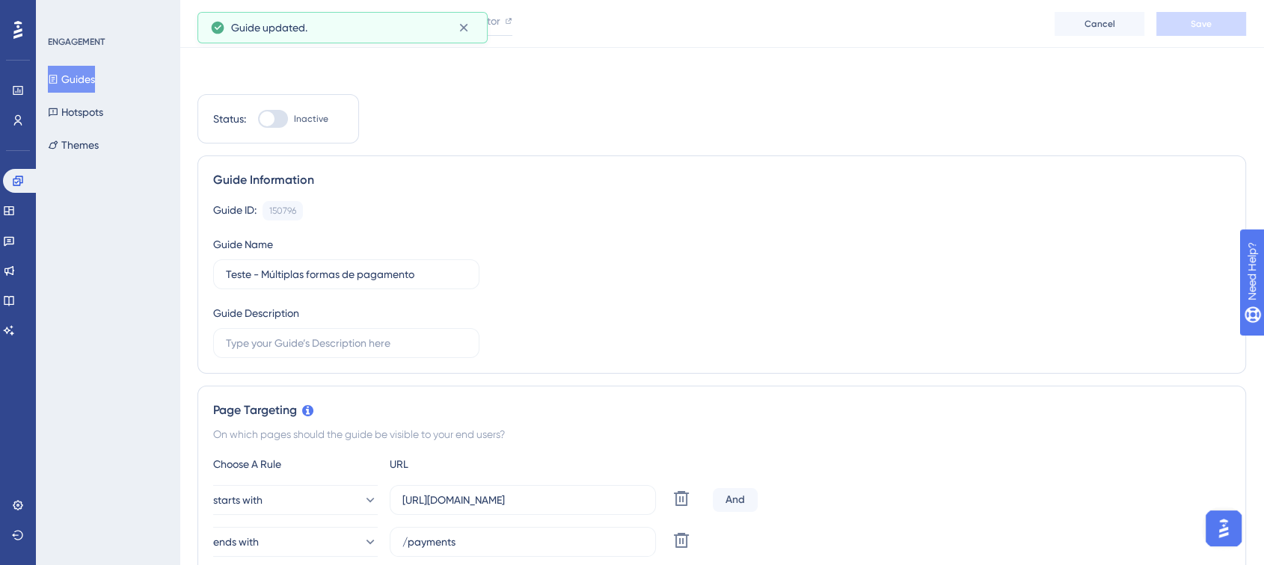
scroll to position [0, 0]
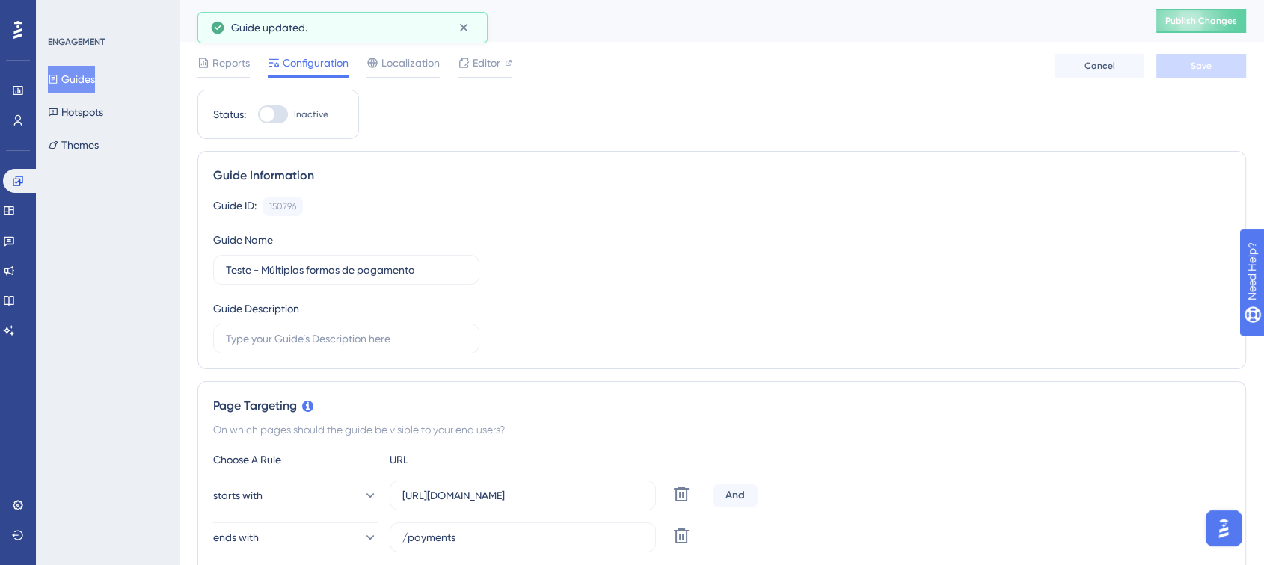
click at [259, 106] on div at bounding box center [273, 114] width 30 height 18
click at [258, 114] on input "Inactive" at bounding box center [257, 114] width 1 height 1
checkbox input "true"
click at [1207, 64] on span "Save" at bounding box center [1200, 66] width 21 height 12
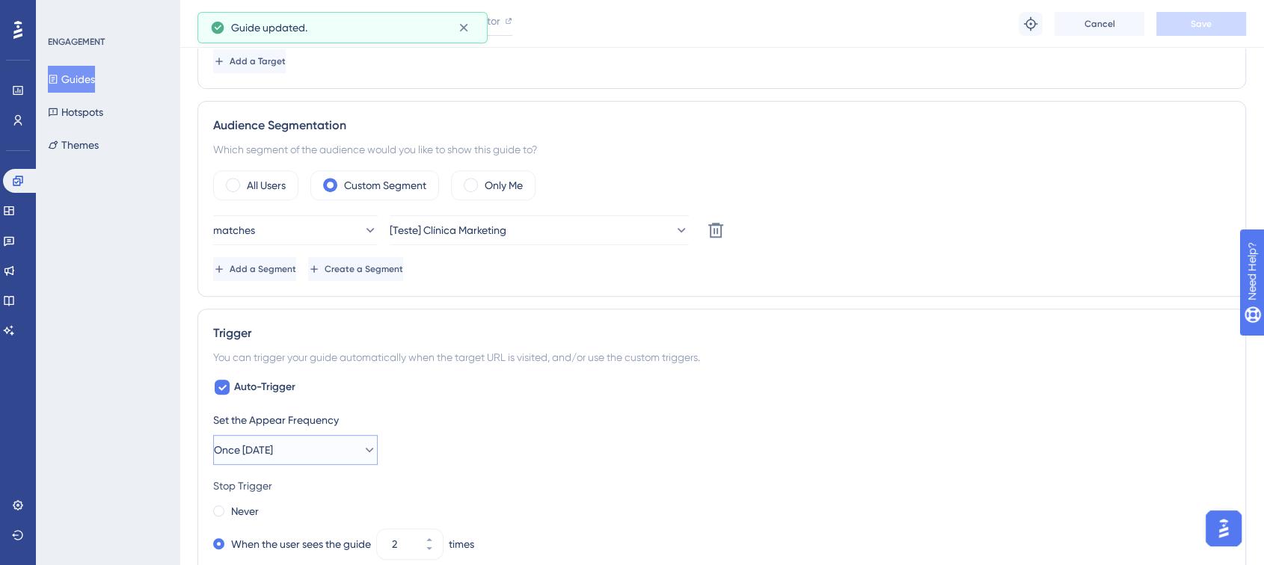
click at [273, 451] on span "Once in 7 days" at bounding box center [243, 450] width 59 height 18
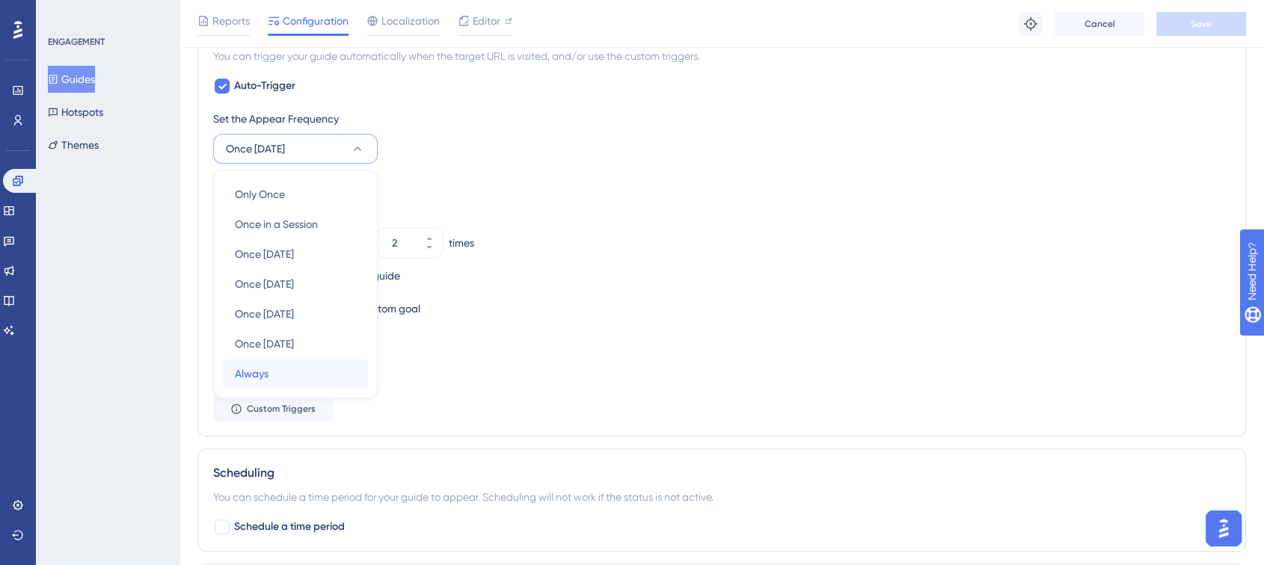
click at [286, 375] on div "Always Always" at bounding box center [295, 374] width 121 height 30
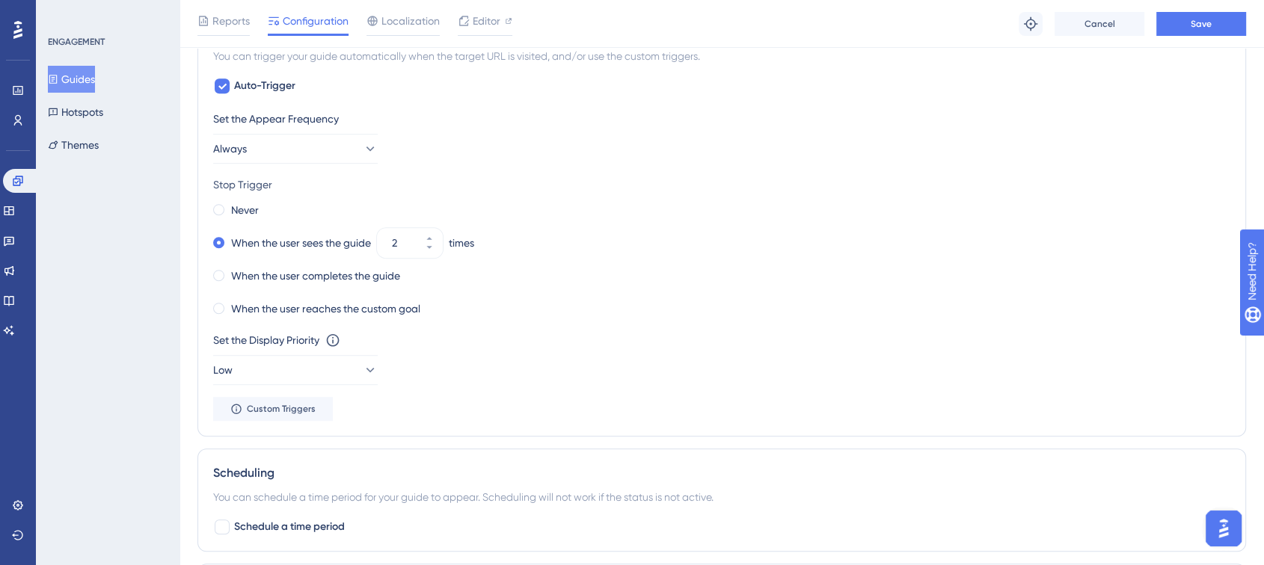
click at [576, 351] on div "Set the Display Priority This option will set the display priority between auto…" at bounding box center [721, 358] width 1017 height 54
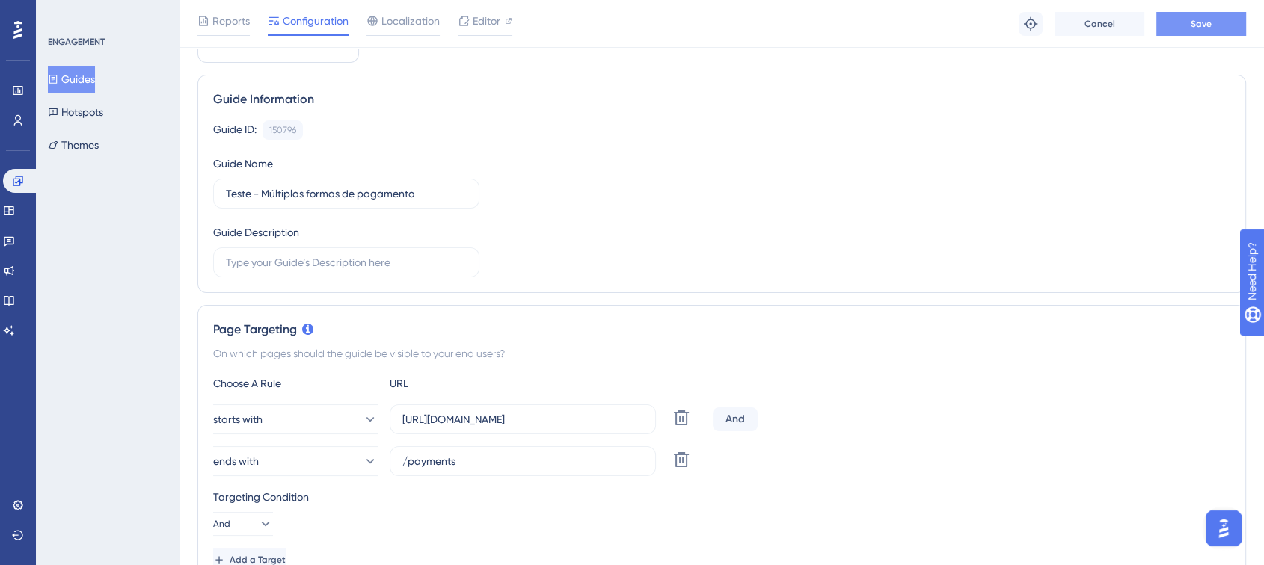
scroll to position [0, 0]
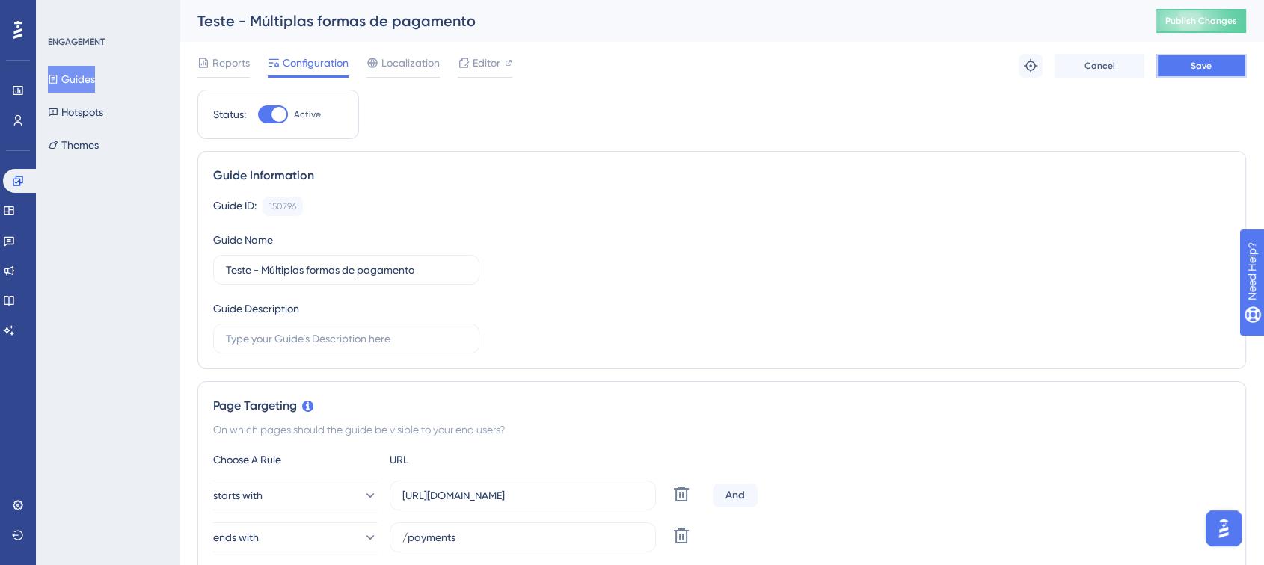
click at [1195, 65] on span "Save" at bounding box center [1200, 66] width 21 height 12
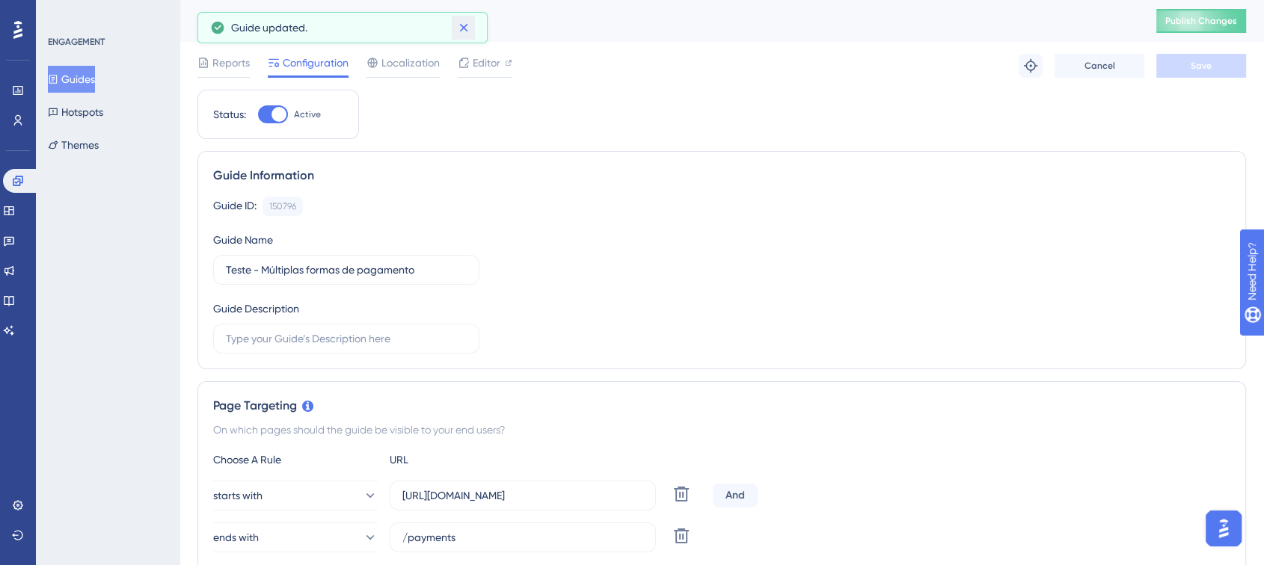
click at [459, 28] on icon at bounding box center [463, 27] width 15 height 15
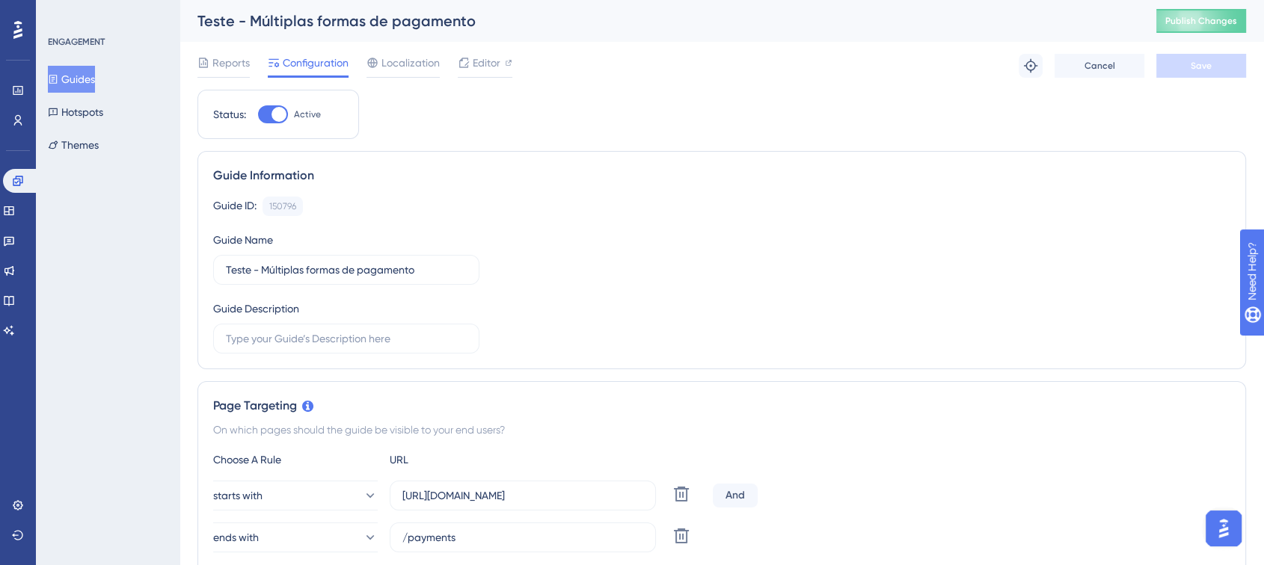
click at [83, 82] on button "Guides" at bounding box center [71, 79] width 47 height 27
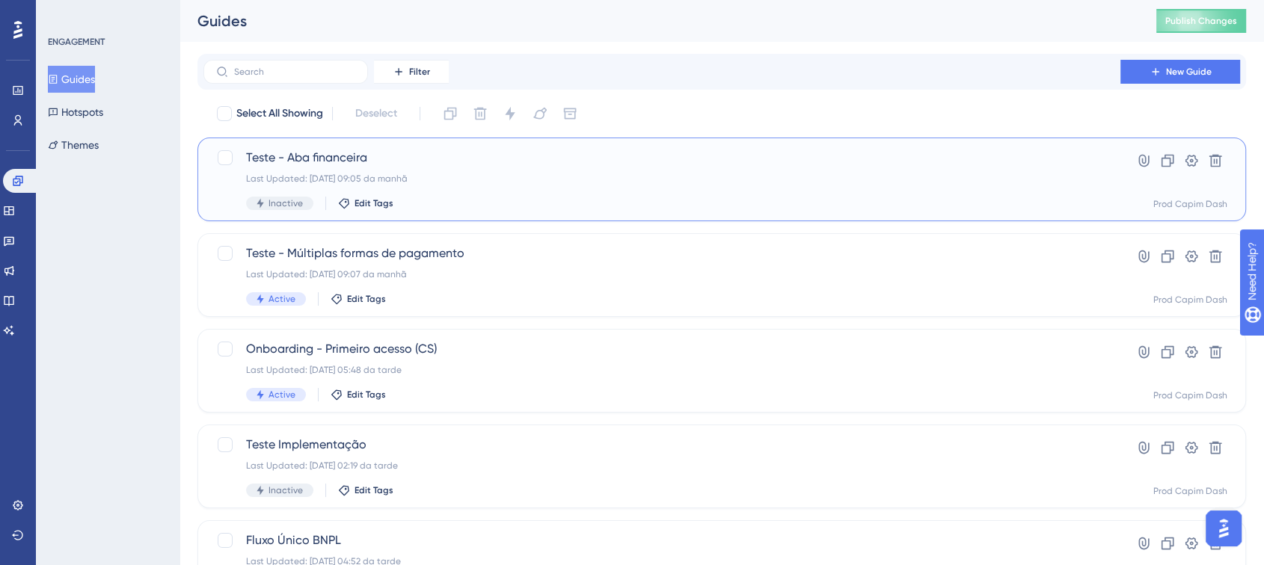
click at [516, 179] on div "Last Updated: 27.08.2025 09:05 da manhã" at bounding box center [661, 179] width 831 height 12
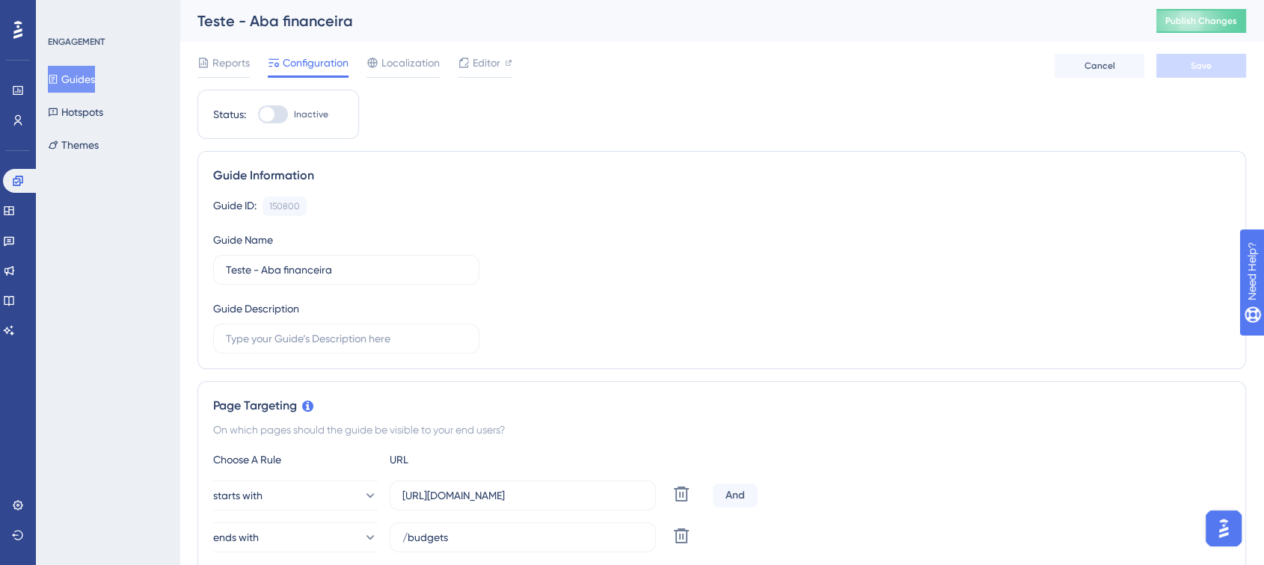
click at [271, 109] on div at bounding box center [266, 114] width 15 height 15
click at [258, 114] on input "Inactive" at bounding box center [257, 114] width 1 height 1
checkbox input "true"
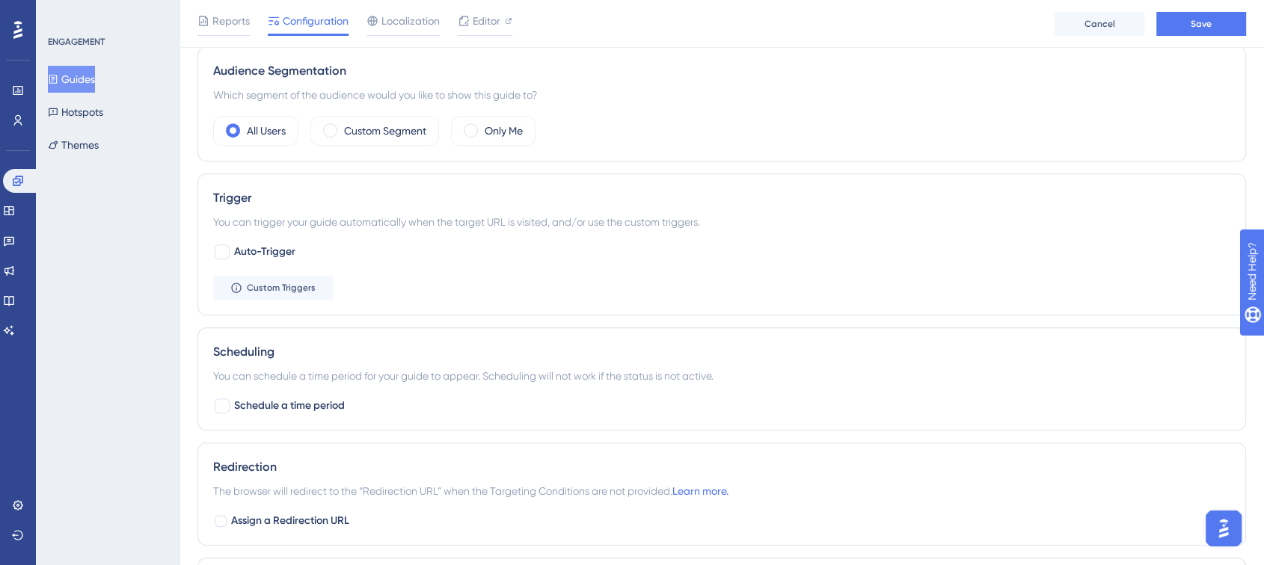
scroll to position [664, 0]
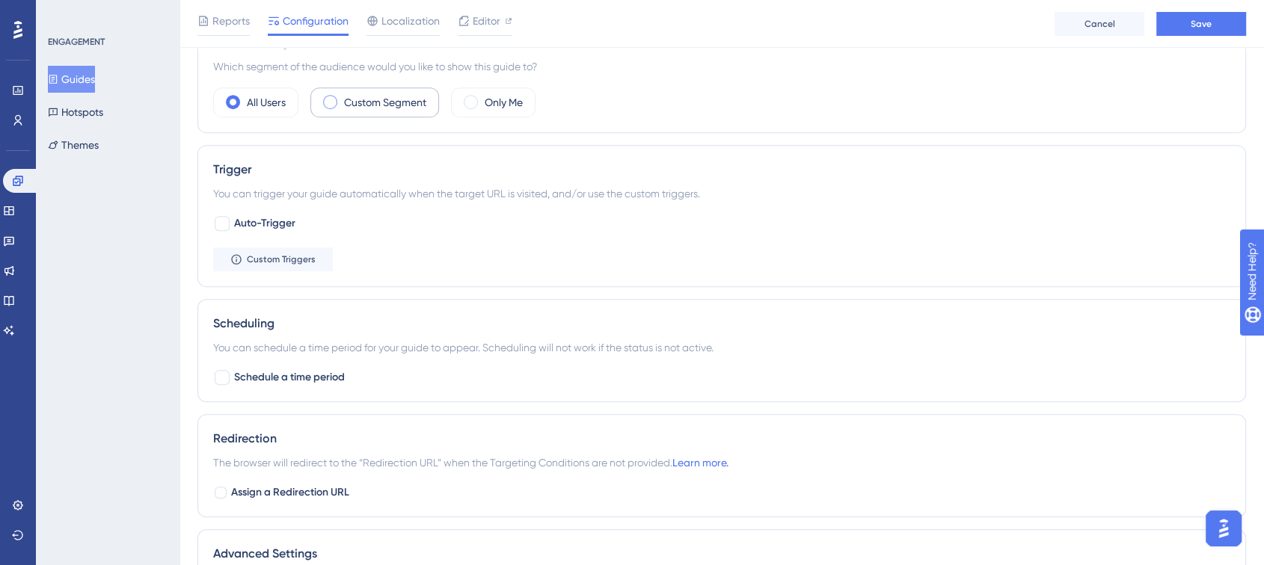
click at [365, 103] on label "Custom Segment" at bounding box center [385, 102] width 82 height 18
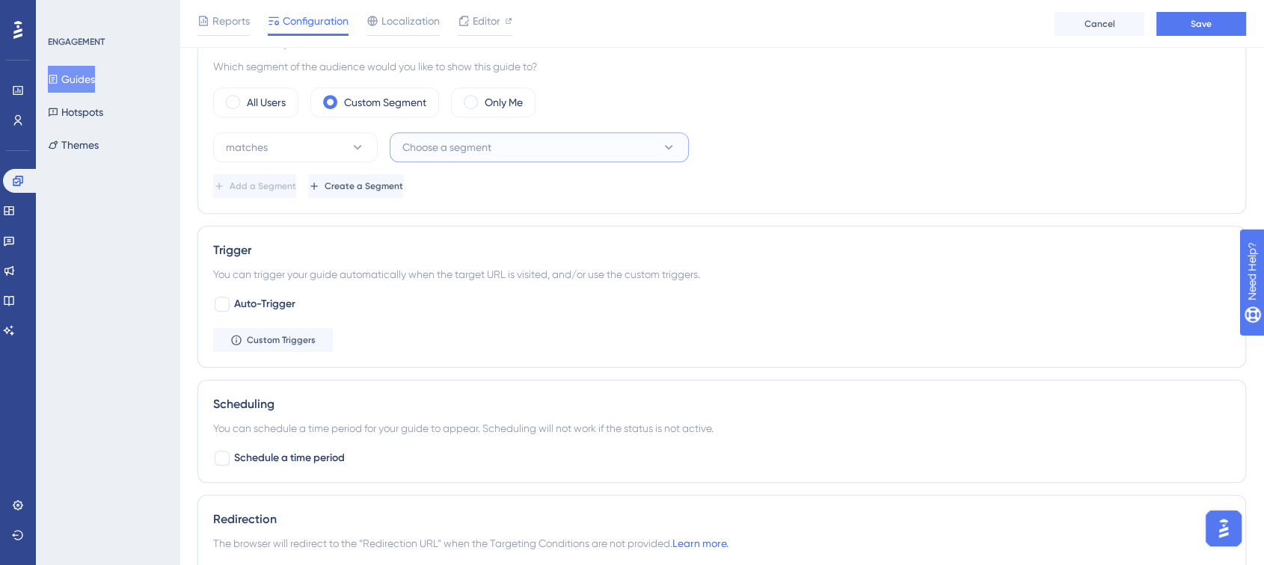
click at [434, 138] on span "Choose a segment" at bounding box center [446, 147] width 89 height 18
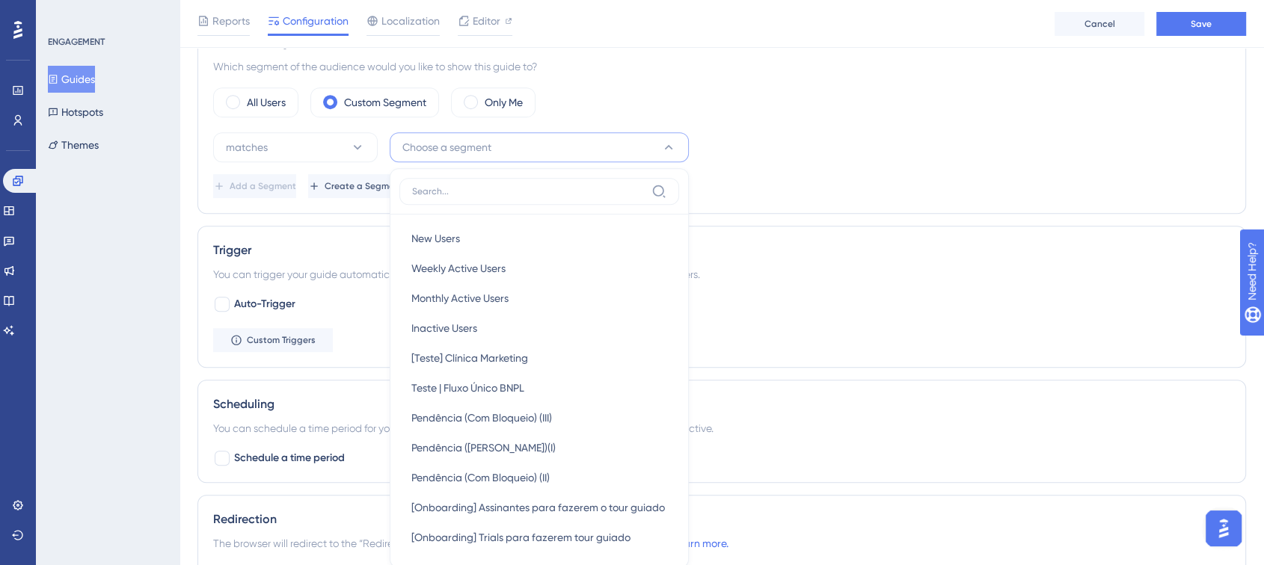
scroll to position [745, 0]
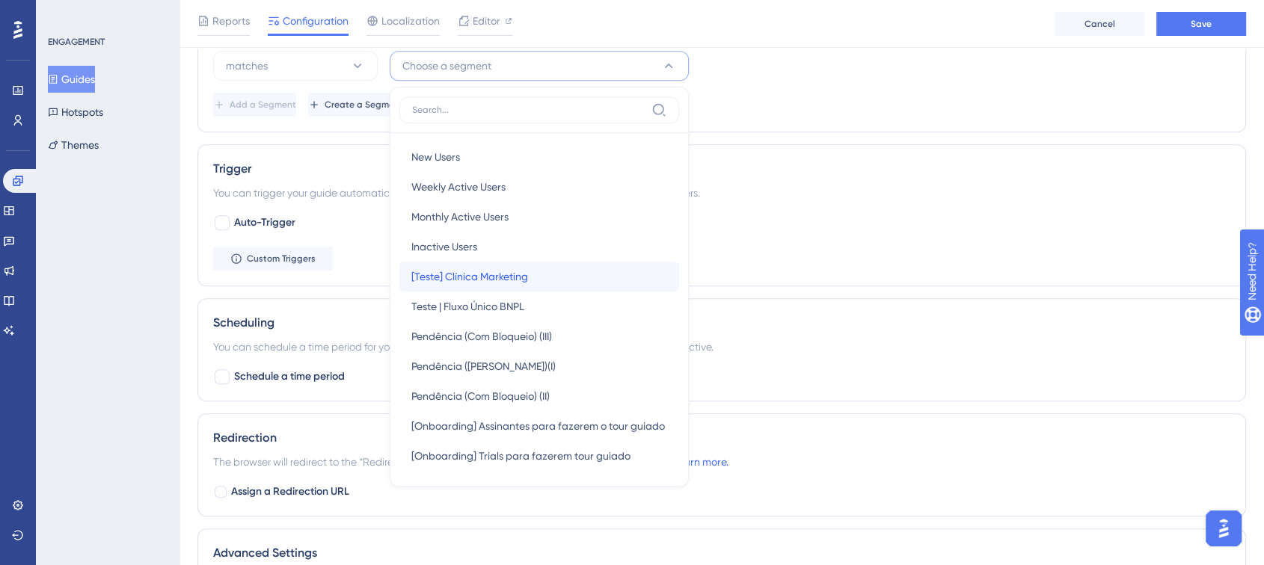
click at [464, 270] on span "[Teste] Clínica Marketing" at bounding box center [469, 277] width 117 height 18
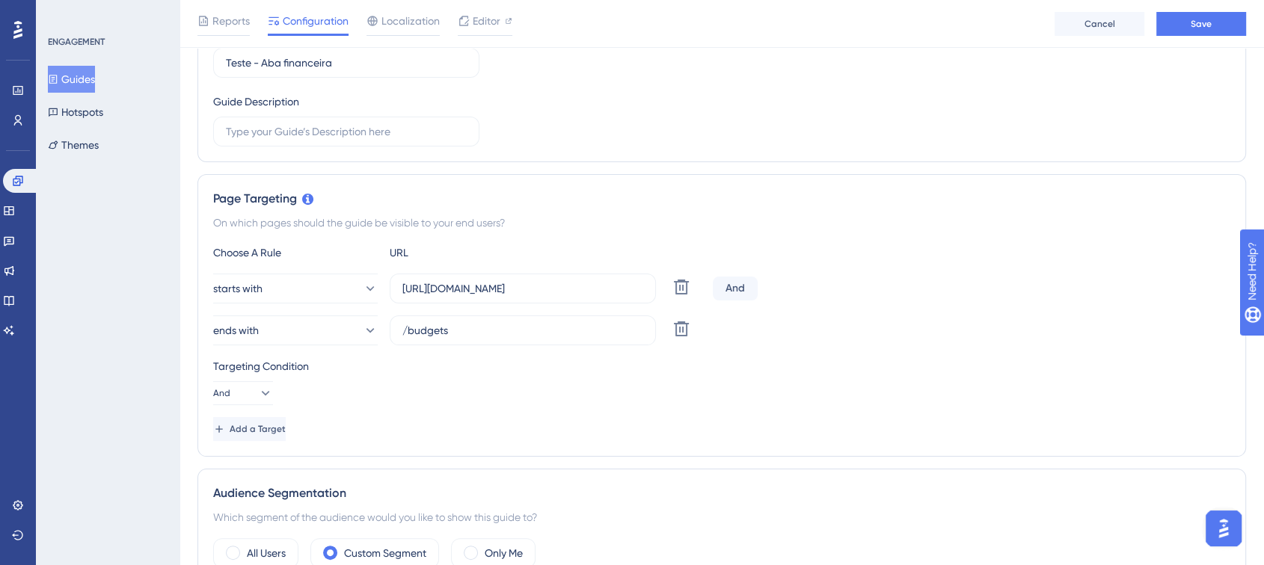
scroll to position [0, 0]
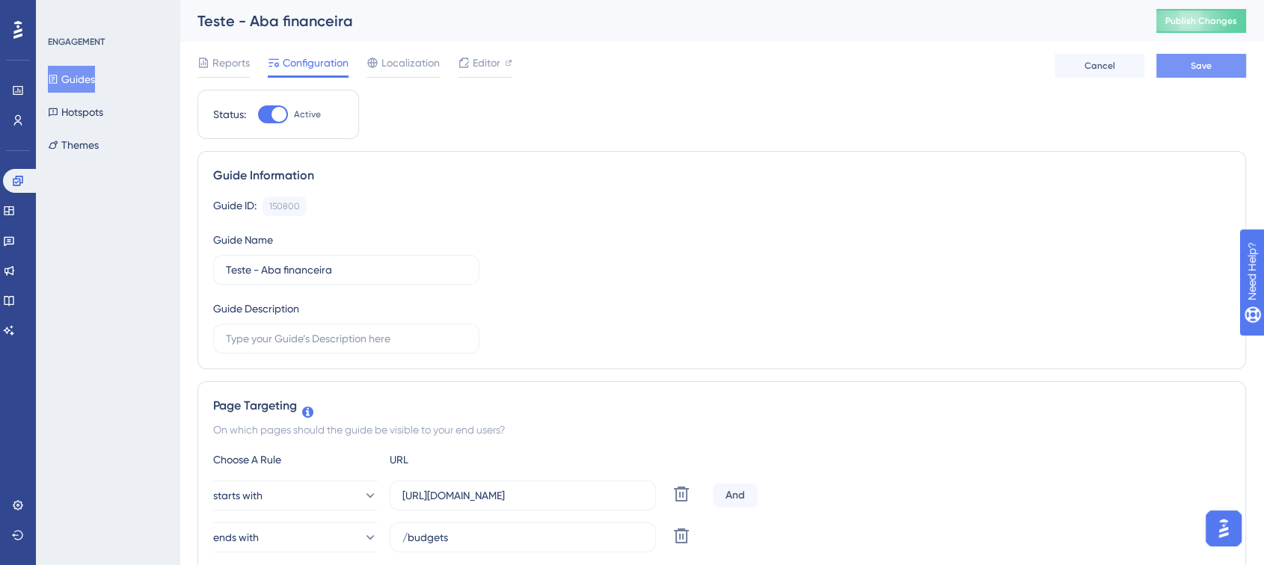
click at [1199, 70] on span "Save" at bounding box center [1200, 66] width 21 height 12
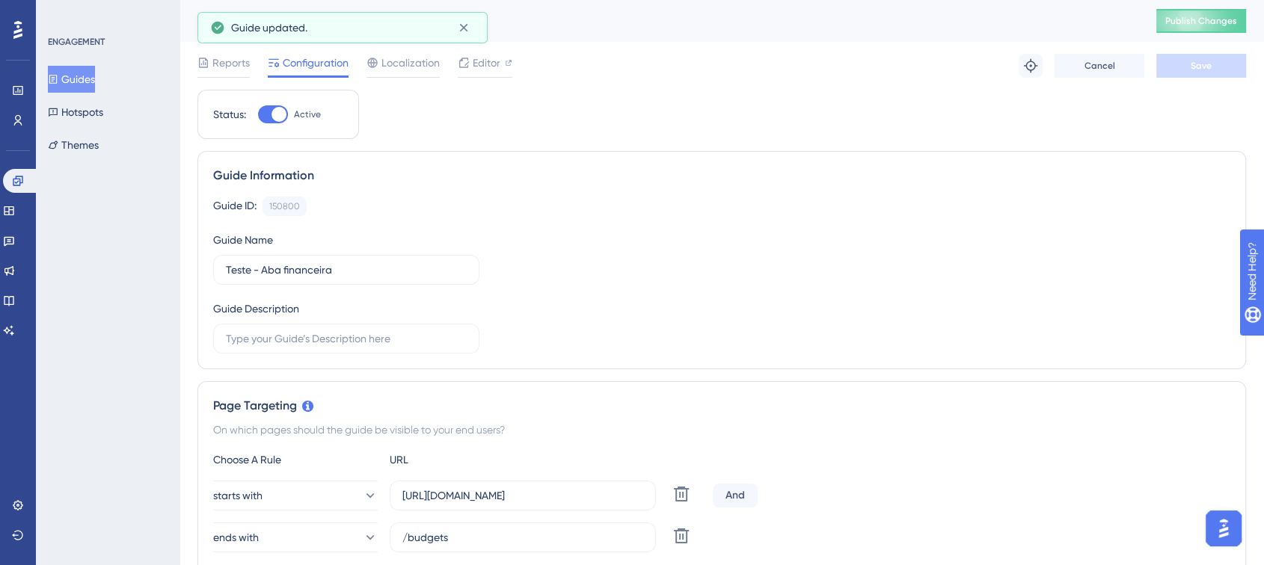
click at [117, 70] on div "Guides Hotspots Themes" at bounding box center [108, 112] width 121 height 93
click at [95, 76] on button "Guides" at bounding box center [71, 79] width 47 height 27
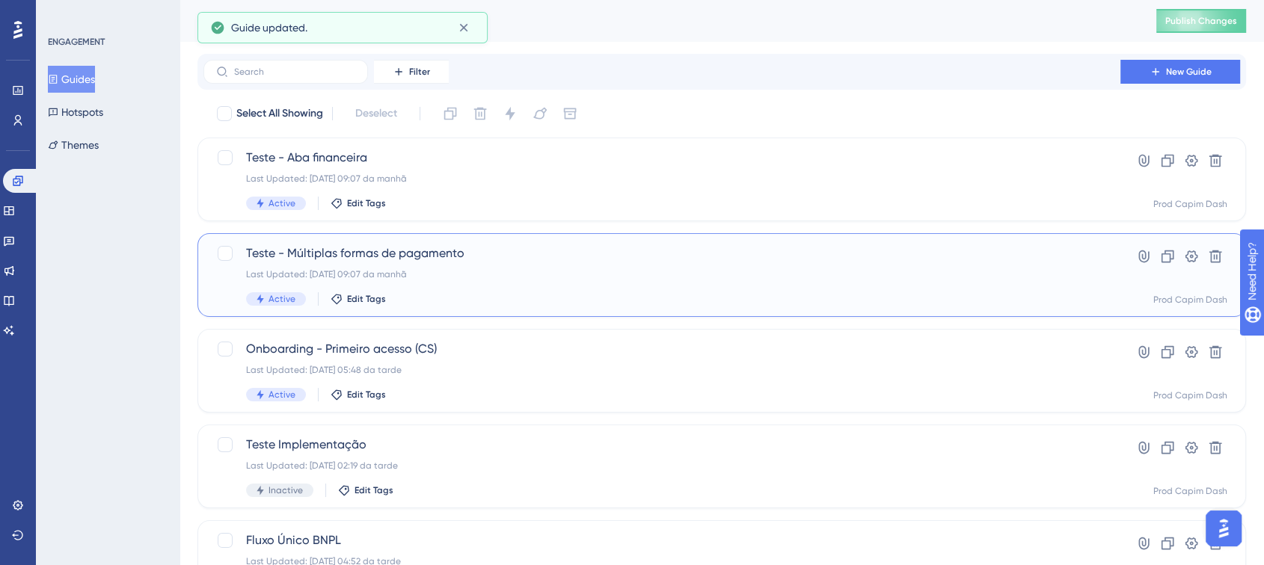
click at [490, 268] on div "Teste - Múltiplas formas de pagamento Last Updated: 27.08.2025 09:07 da manhã A…" at bounding box center [661, 274] width 831 height 61
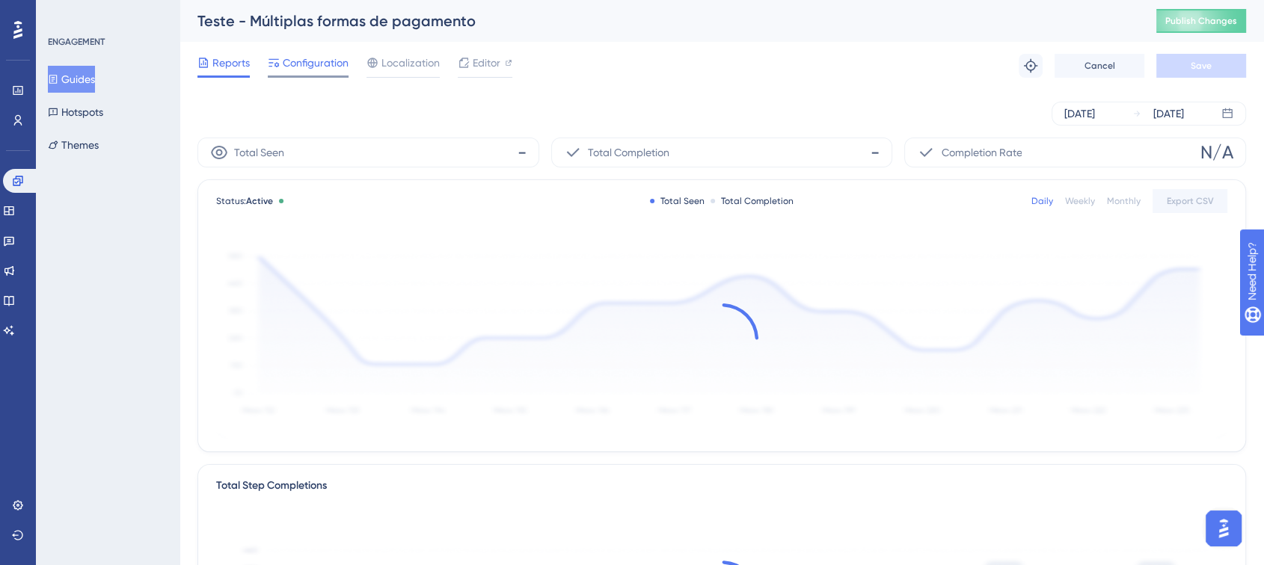
click at [322, 64] on span "Configuration" at bounding box center [316, 63] width 66 height 18
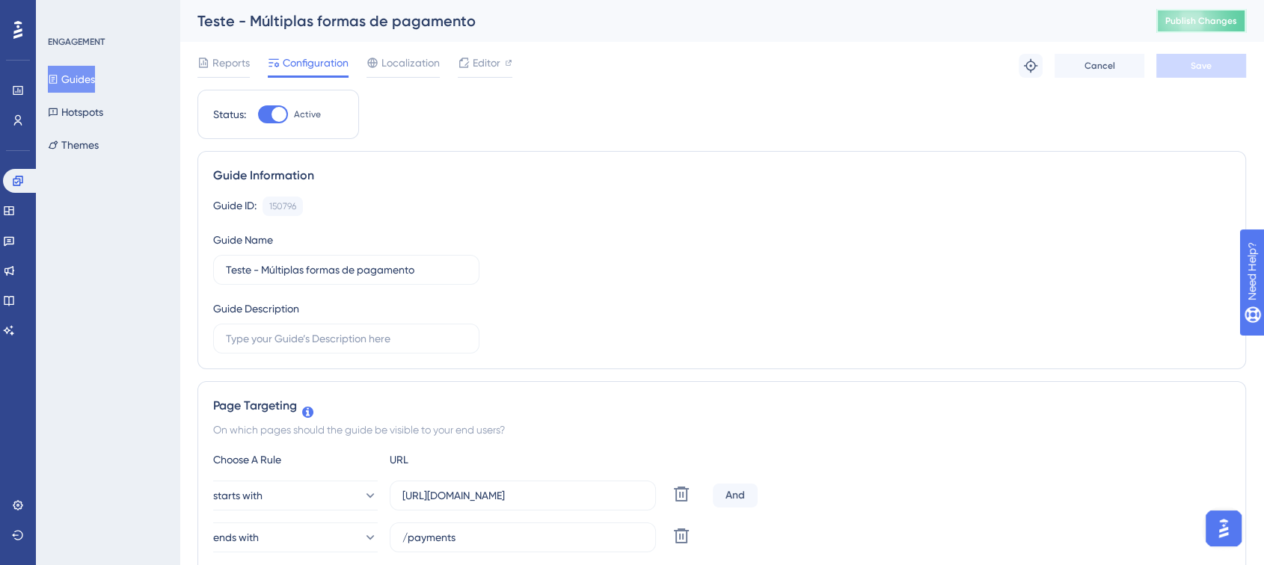
click at [1234, 13] on button "Publish Changes" at bounding box center [1201, 21] width 90 height 24
click at [461, 20] on div "Teste - Múltiplas formas de pagamento" at bounding box center [657, 20] width 921 height 21
click at [58, 85] on button "Guides" at bounding box center [71, 79] width 47 height 27
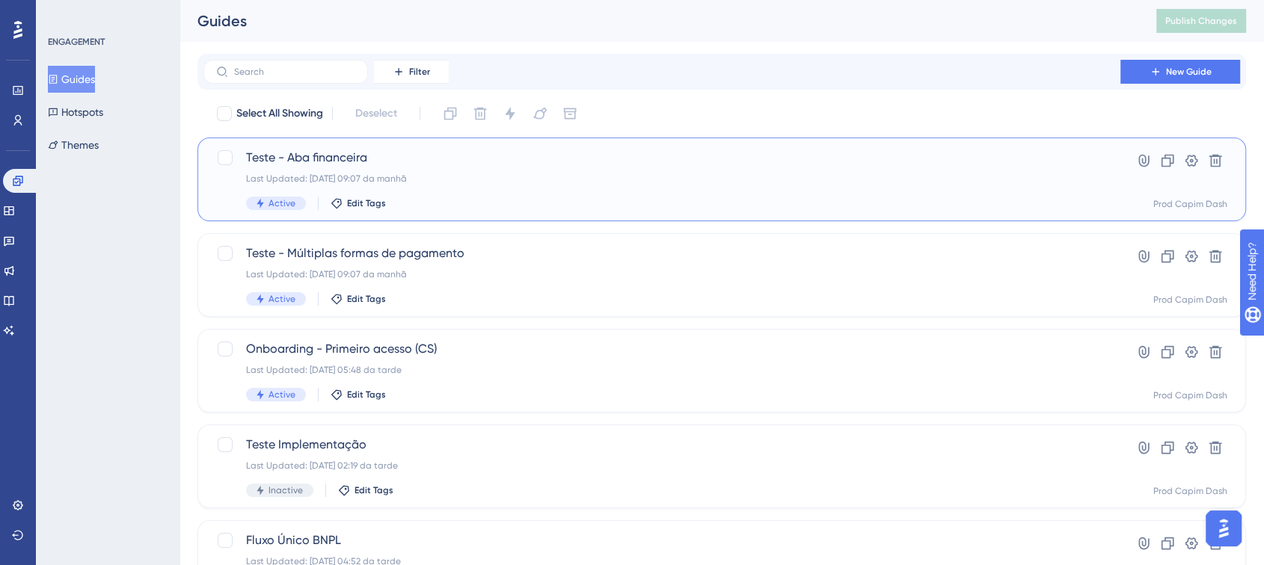
click at [365, 160] on span "Teste - Aba financeira" at bounding box center [661, 158] width 831 height 18
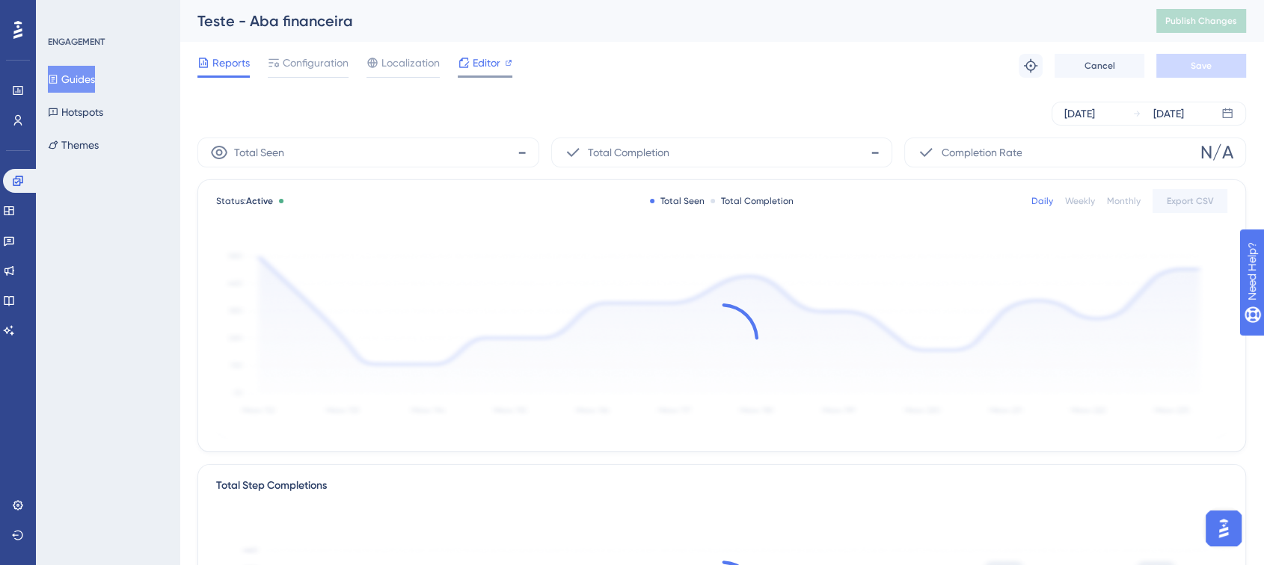
click at [470, 58] on div "Editor" at bounding box center [485, 63] width 55 height 18
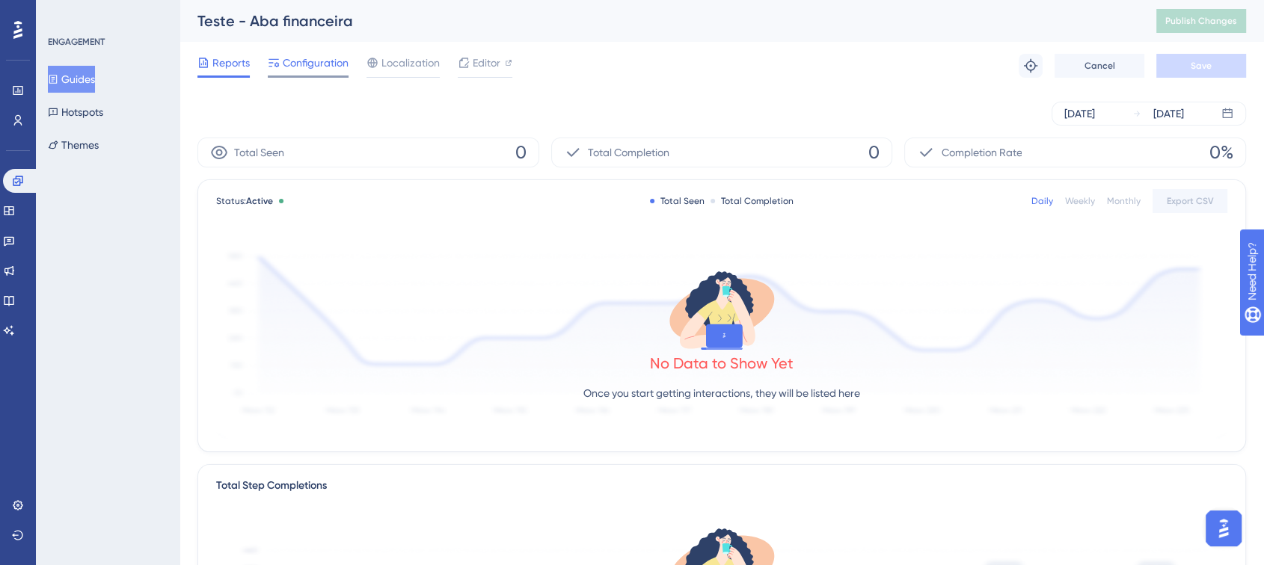
click at [300, 68] on span "Configuration" at bounding box center [316, 63] width 66 height 18
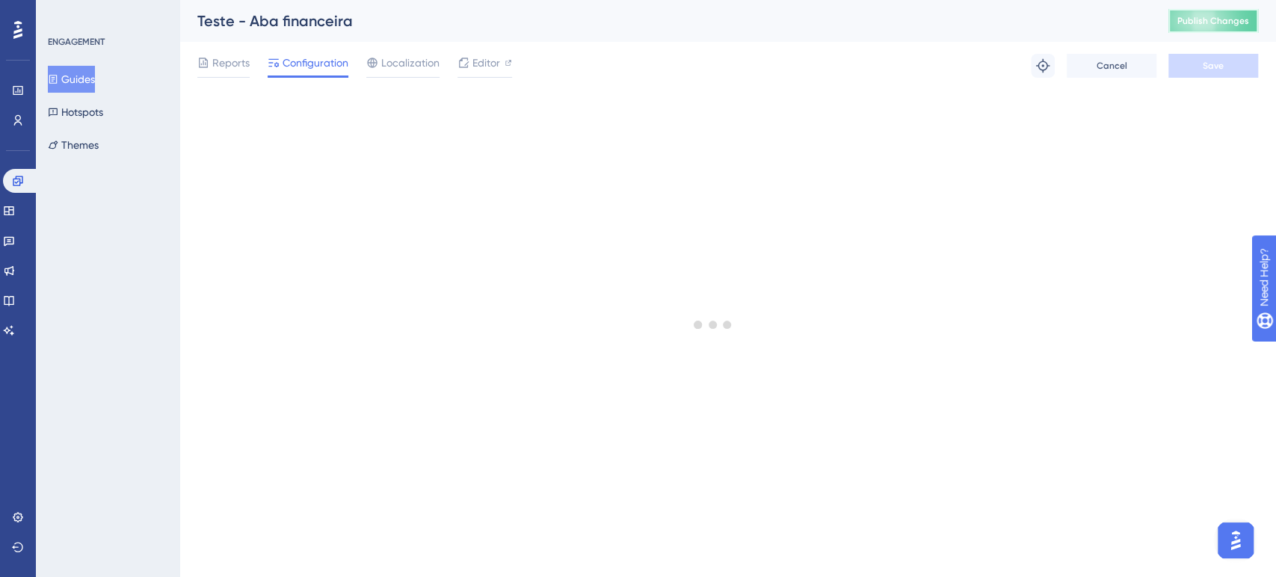
click at [1229, 19] on span "Publish Changes" at bounding box center [1214, 21] width 72 height 12
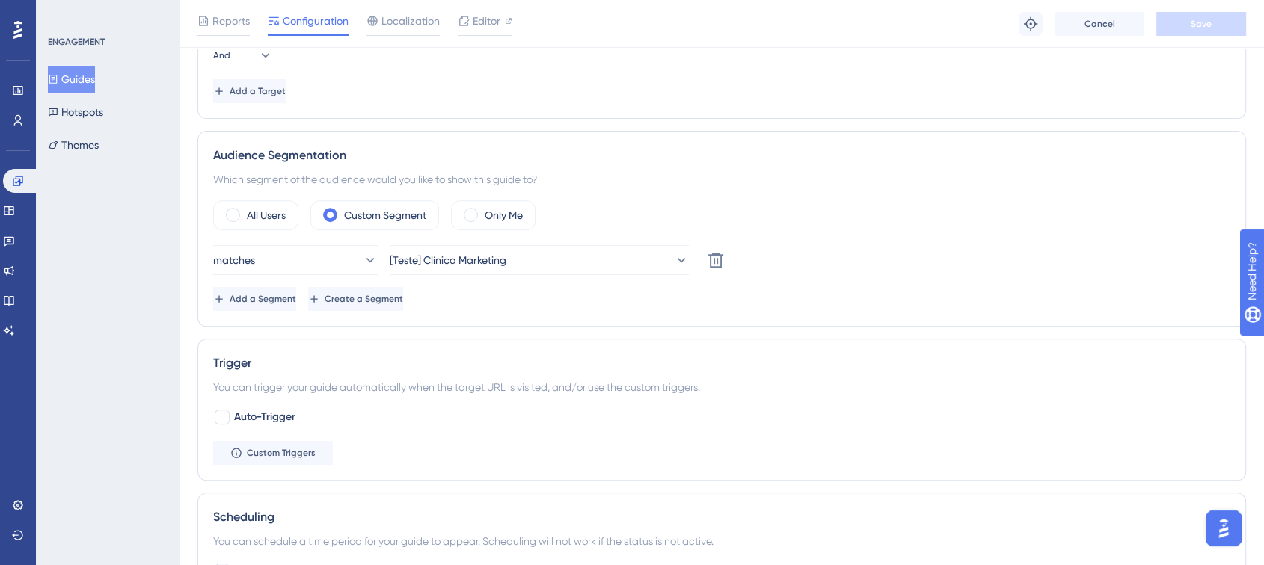
scroll to position [581, 0]
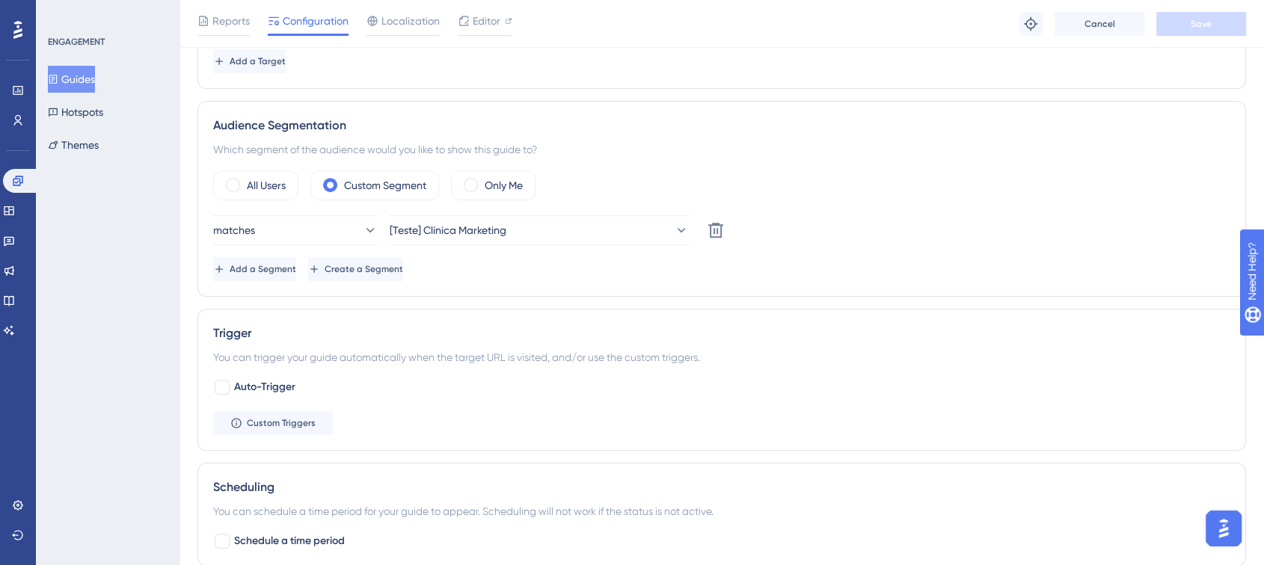
click at [58, 74] on icon at bounding box center [53, 79] width 10 height 10
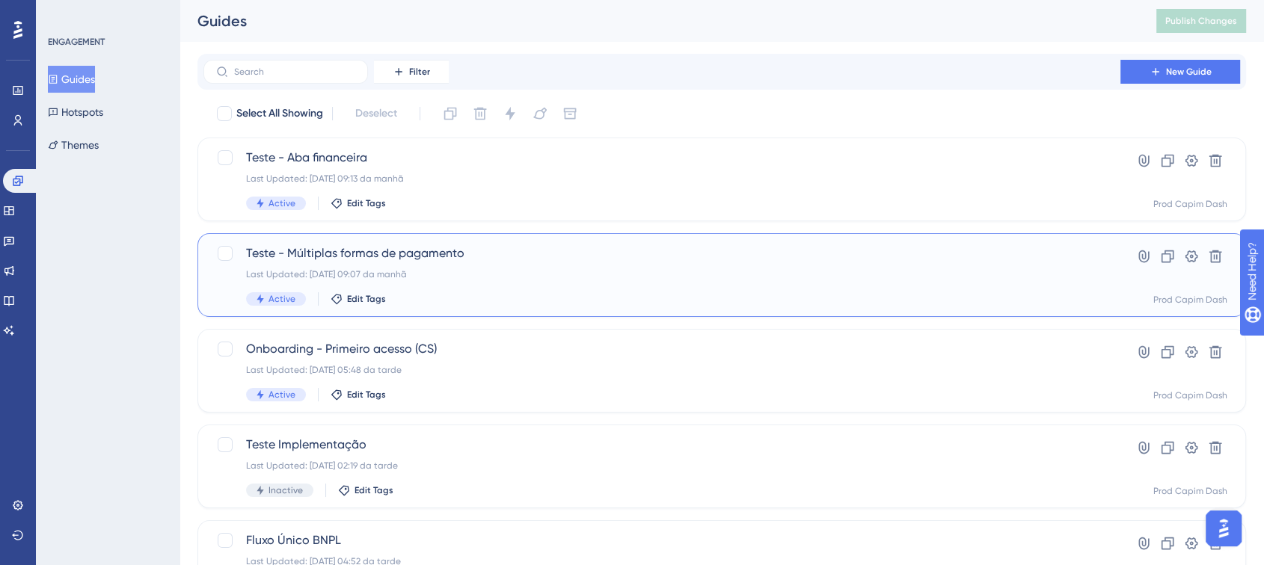
click at [372, 256] on span "Teste - Múltiplas formas de pagamento" at bounding box center [661, 253] width 831 height 18
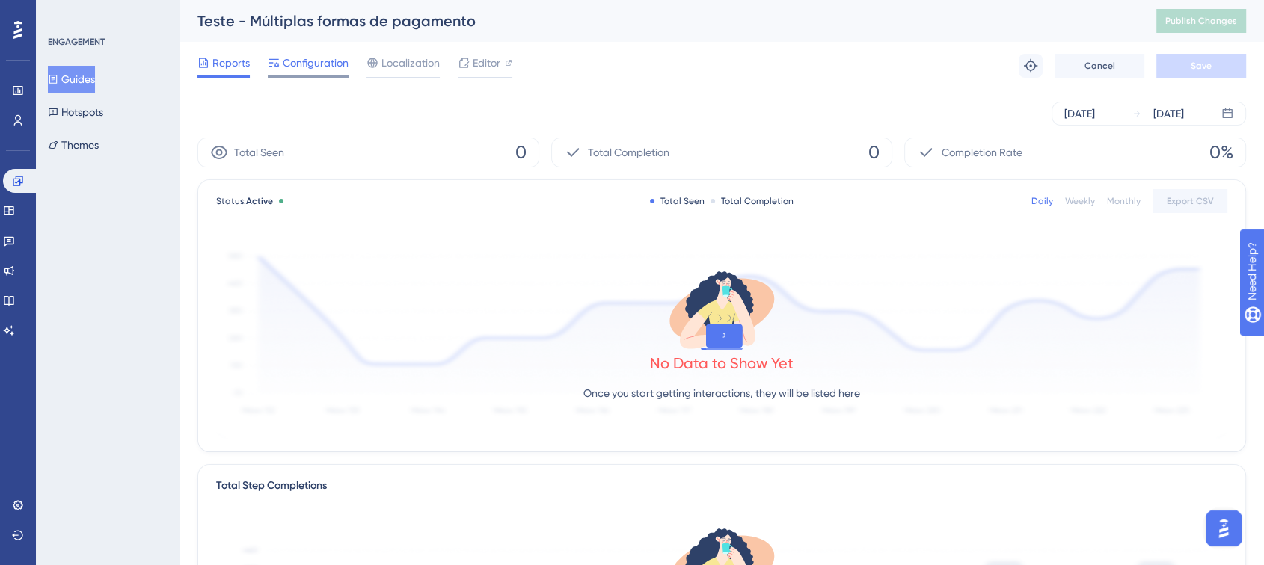
click at [315, 59] on span "Configuration" at bounding box center [316, 63] width 66 height 18
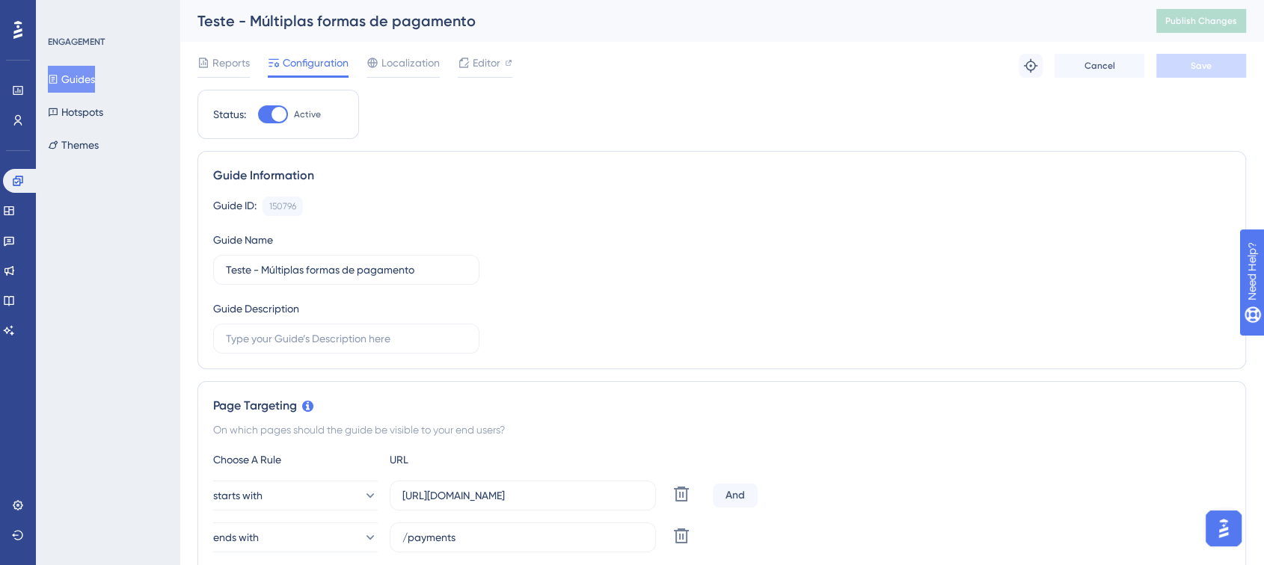
click at [79, 76] on button "Guides" at bounding box center [71, 79] width 47 height 27
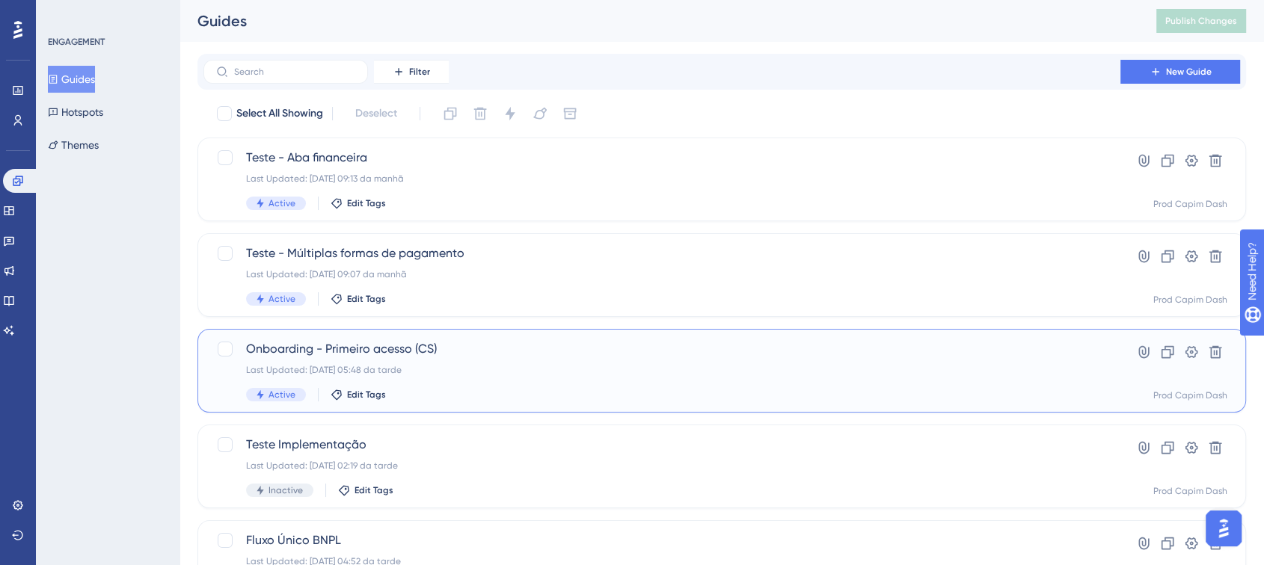
click at [475, 358] on div "Onboarding - Primeiro acesso (CS) Last Updated: 22.08.2025 05:48 da tarde Activ…" at bounding box center [661, 370] width 831 height 61
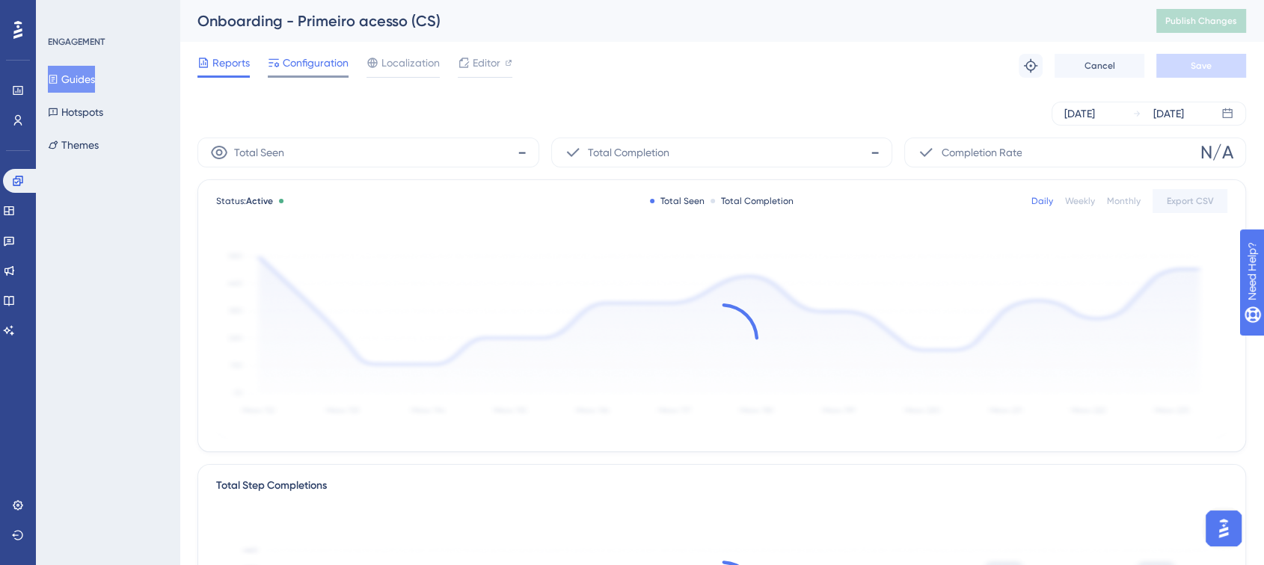
click at [312, 59] on span "Configuration" at bounding box center [316, 63] width 66 height 18
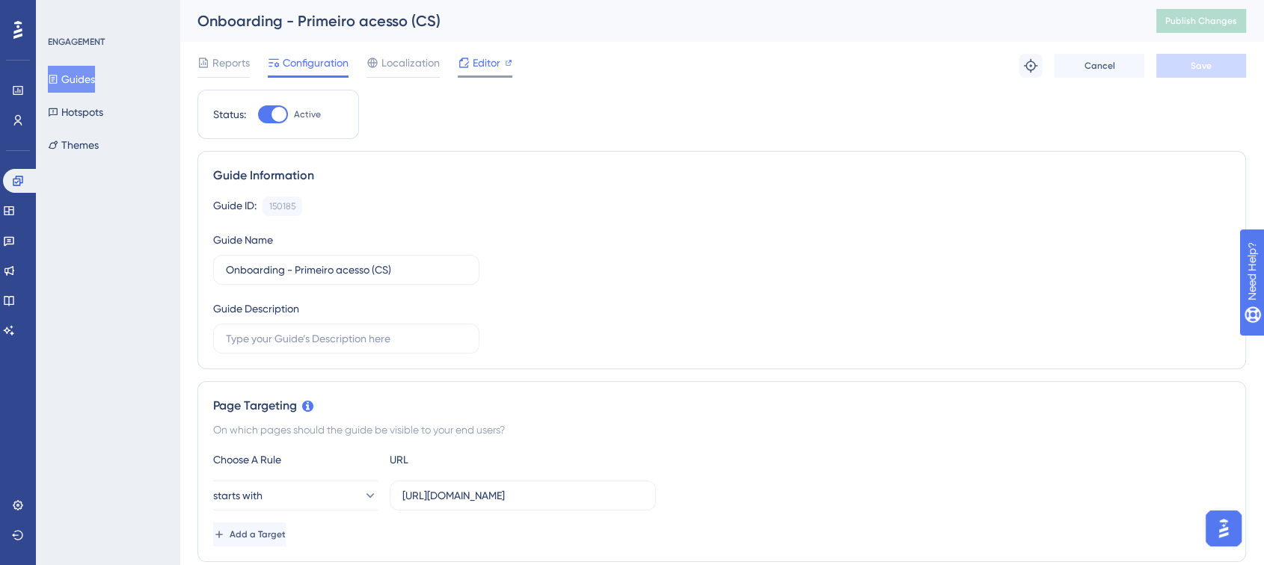
click at [473, 55] on span "Editor" at bounding box center [487, 63] width 28 height 18
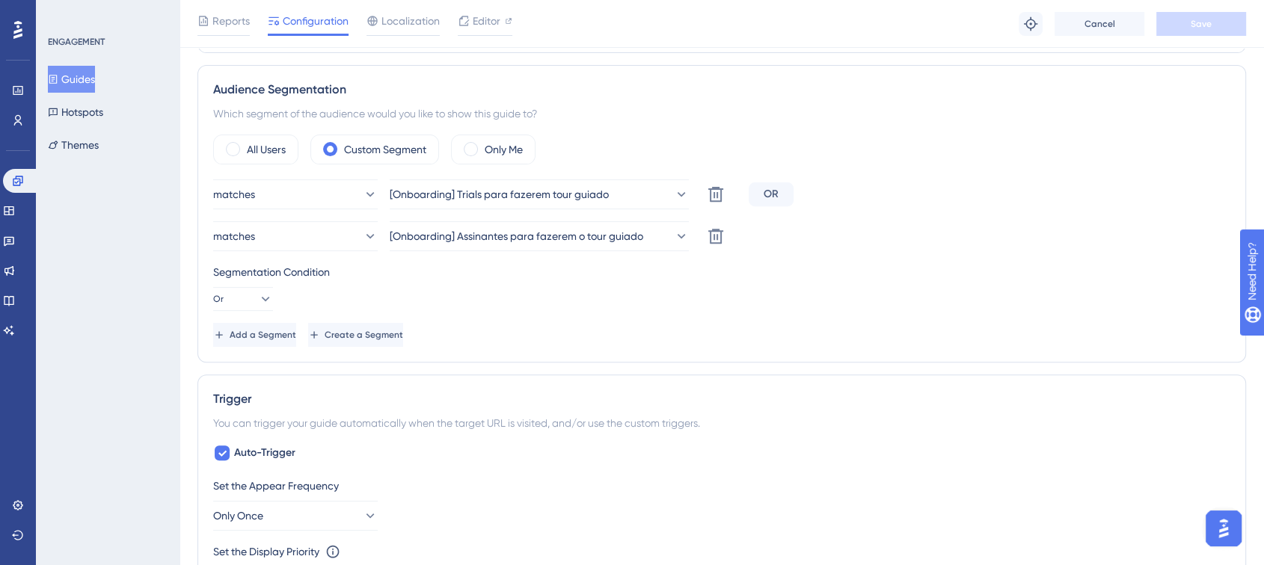
scroll to position [581, 0]
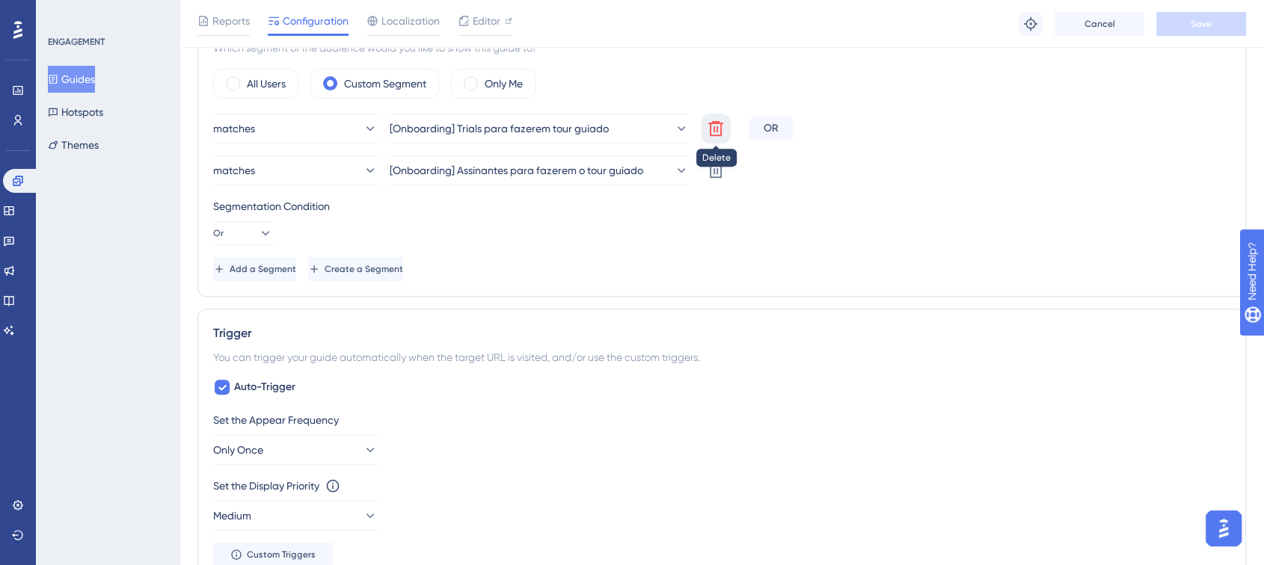
click at [712, 125] on icon at bounding box center [716, 129] width 18 height 18
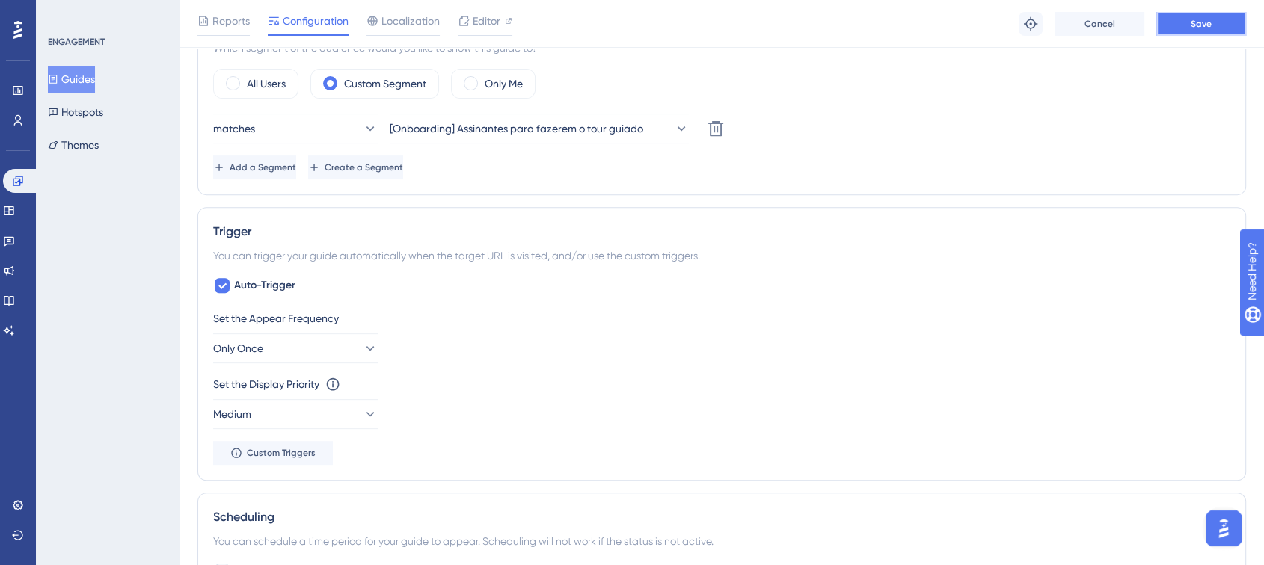
click at [1231, 15] on button "Save" at bounding box center [1201, 24] width 90 height 24
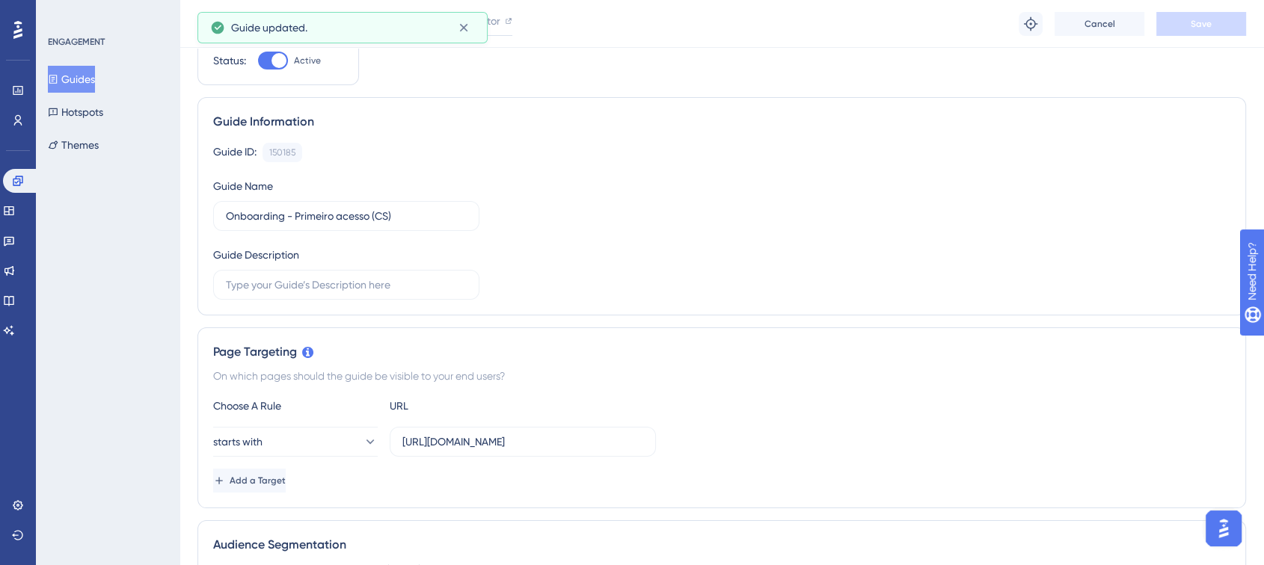
scroll to position [0, 0]
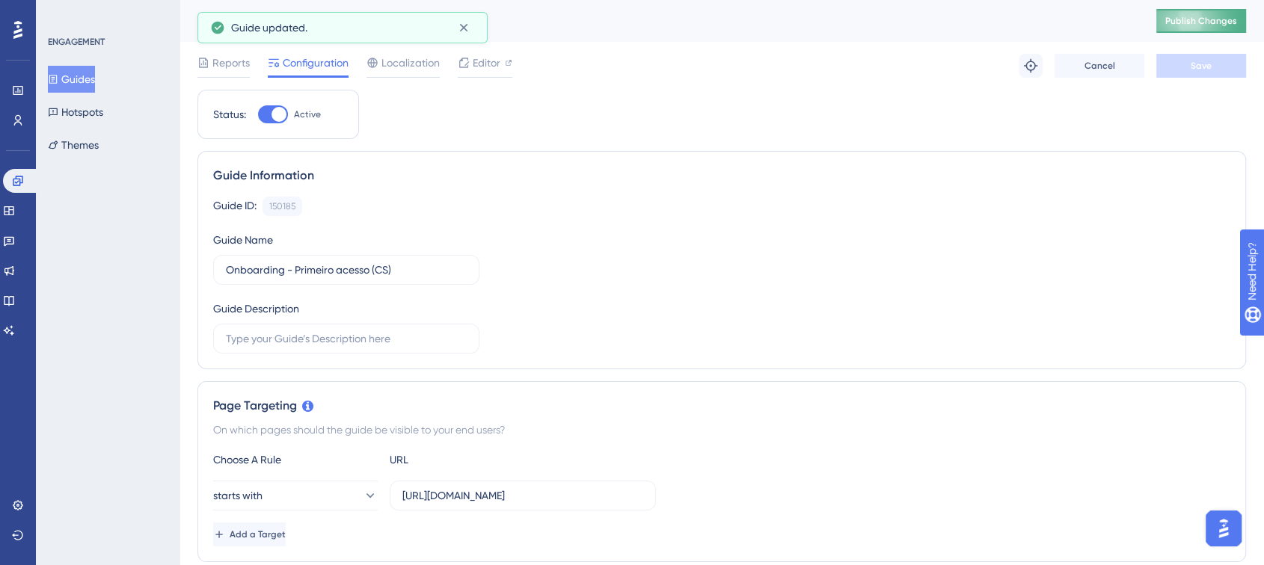
click at [1200, 22] on span "Publish Changes" at bounding box center [1201, 21] width 72 height 12
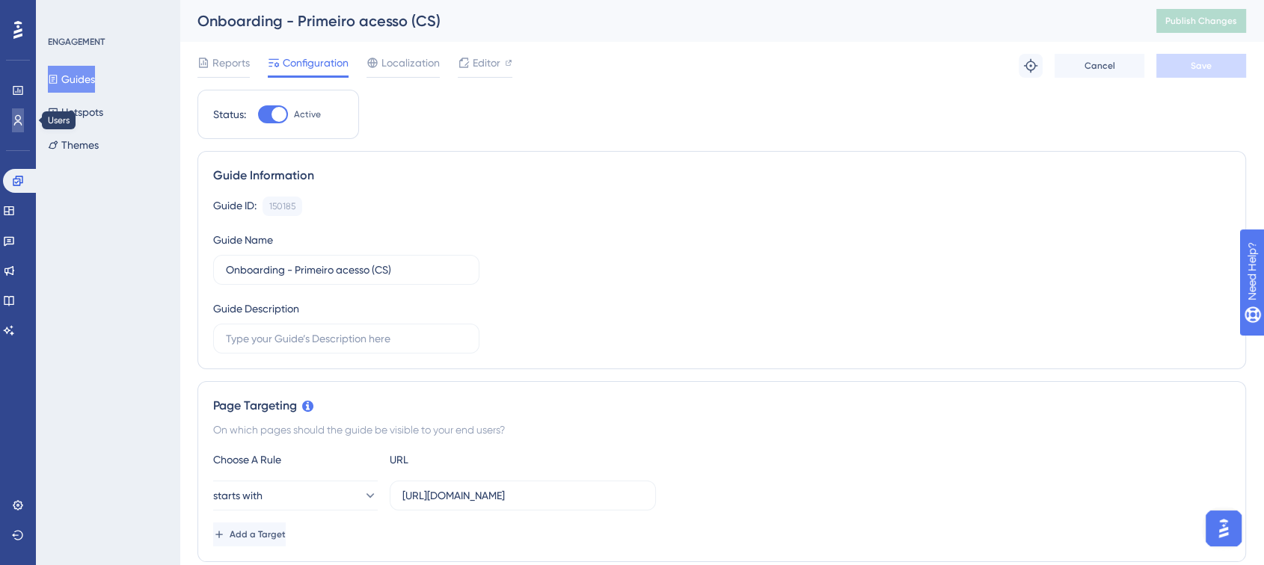
click at [18, 120] on icon at bounding box center [18, 120] width 8 height 10
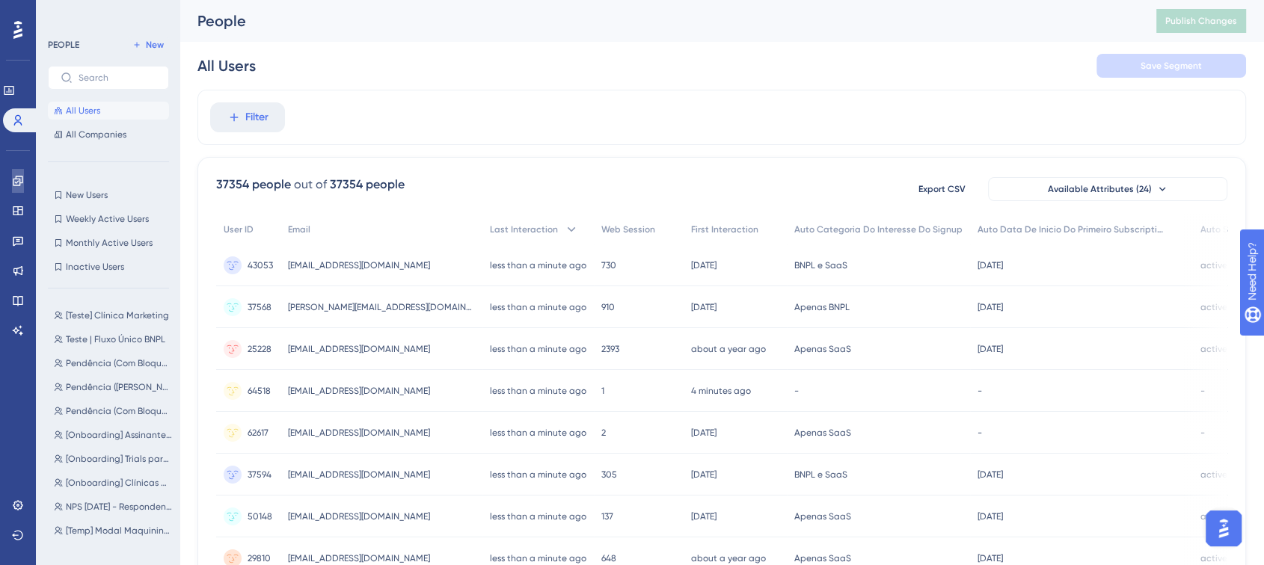
click at [12, 181] on link at bounding box center [18, 181] width 12 height 24
